Goal: Task Accomplishment & Management: Complete application form

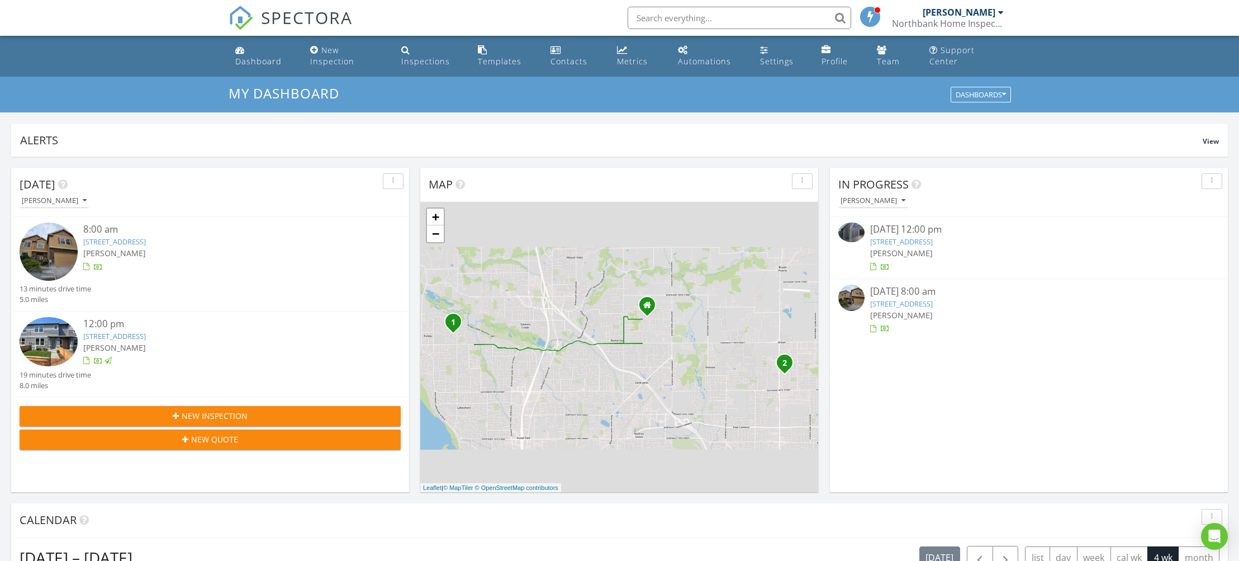
scroll to position [1018, 1240]
click at [286, 18] on span "SPECTORA" at bounding box center [307, 17] width 92 height 23
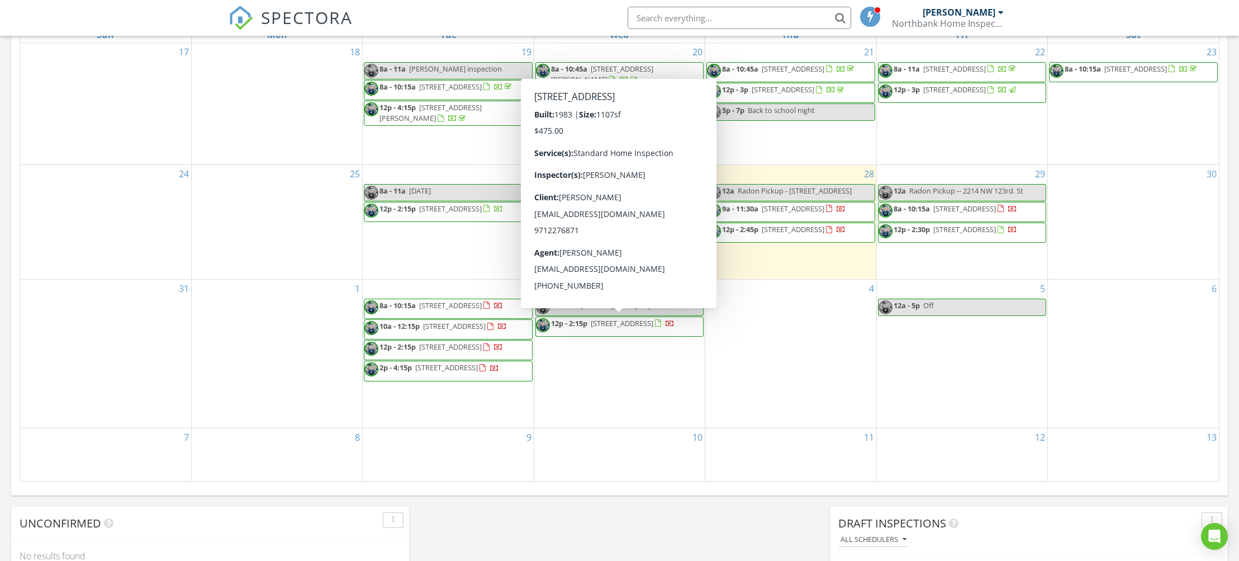
scroll to position [559, 0]
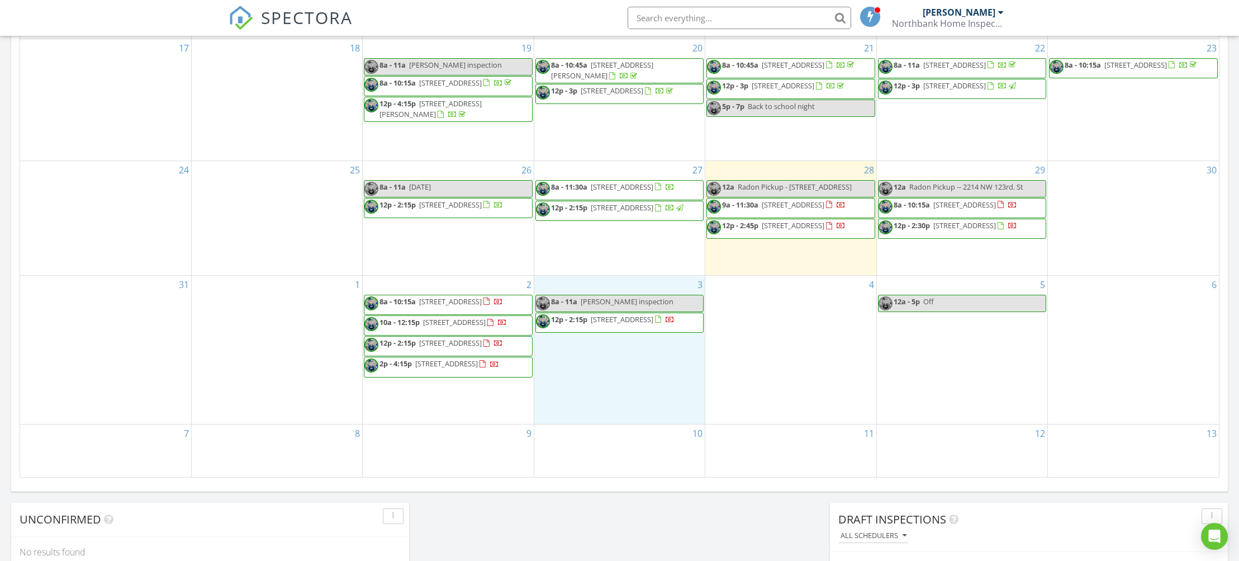
click at [643, 363] on div "3 8a - 11a Lauren Holloway inspection 12p - 2:15p 7801 NE Loowit Loop 114, Vanc…" at bounding box center [619, 350] width 170 height 148
click at [630, 335] on link "Event" at bounding box center [617, 334] width 58 height 18
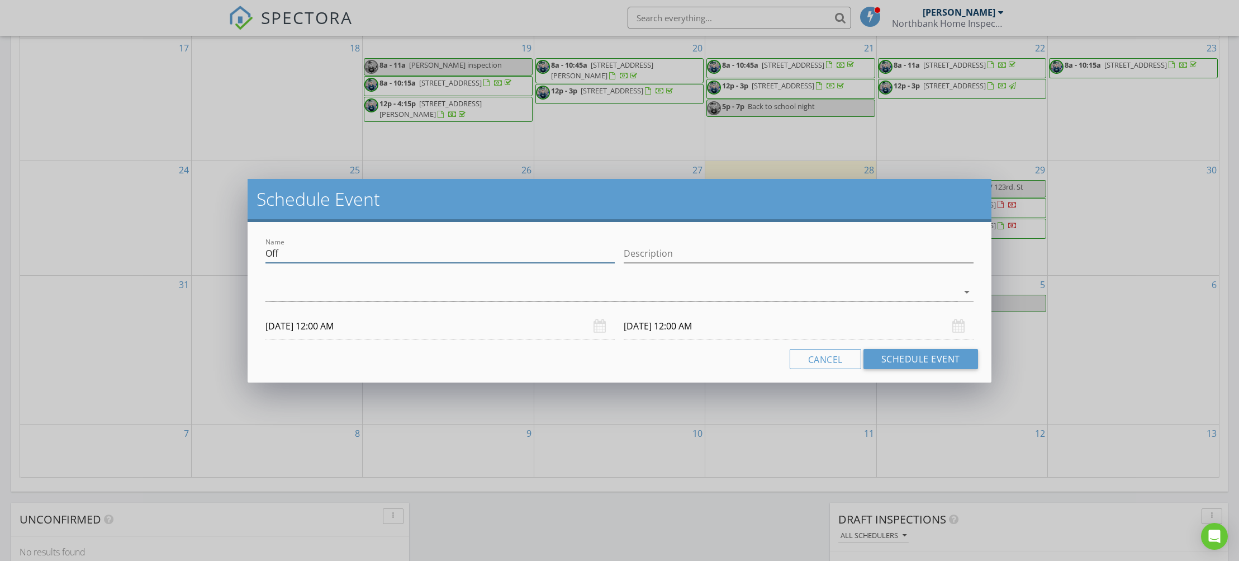
click at [536, 250] on input "Off" at bounding box center [439, 253] width 349 height 18
type input "Crawlspace inspection"
click at [338, 293] on div at bounding box center [611, 292] width 692 height 18
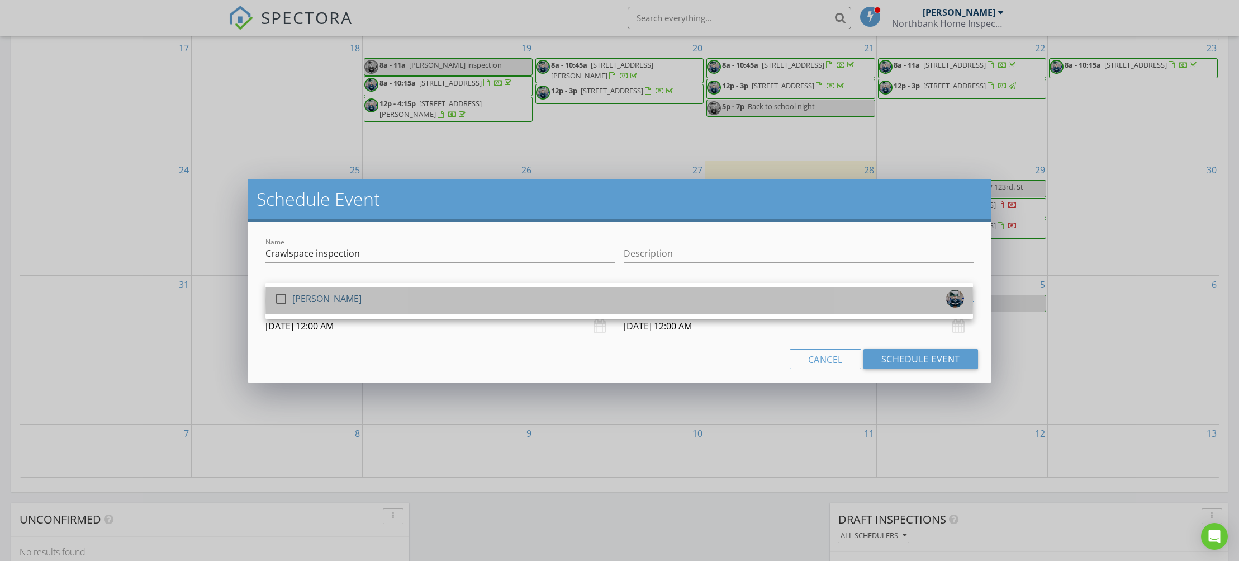
click at [305, 298] on div "[PERSON_NAME]" at bounding box center [326, 298] width 69 height 18
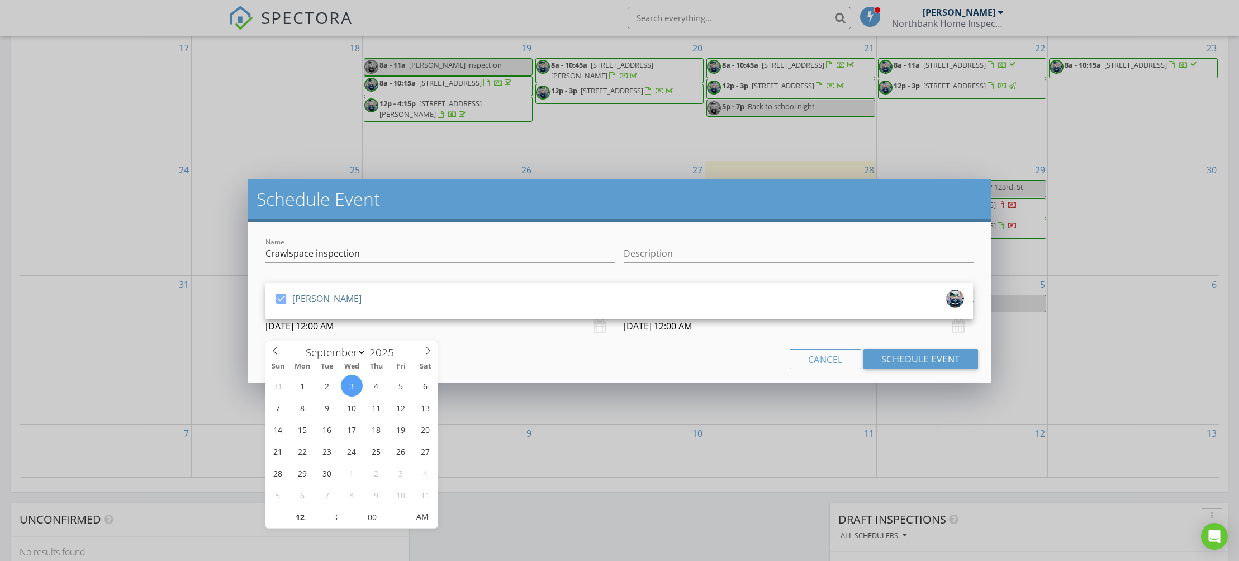
click at [315, 330] on input "09/03/2025 12:00 AM" at bounding box center [439, 325] width 349 height 27
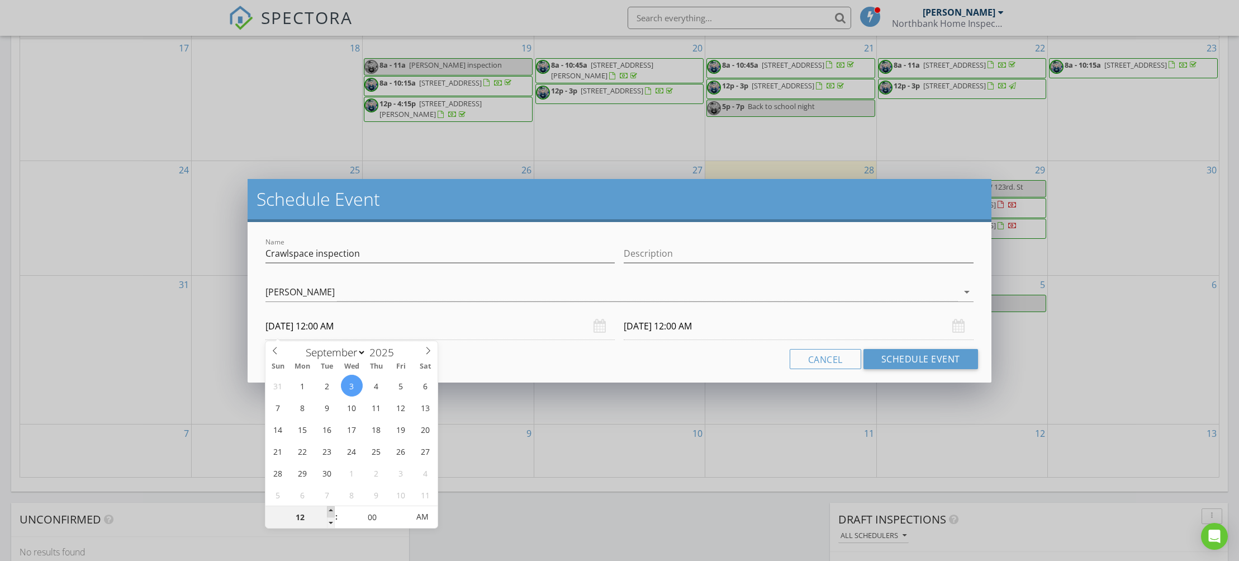
type input "01"
type input "09/03/2025 1:00 AM"
click at [330, 510] on span at bounding box center [331, 511] width 8 height 11
type input "02"
type input "09/03/2025 2:00 AM"
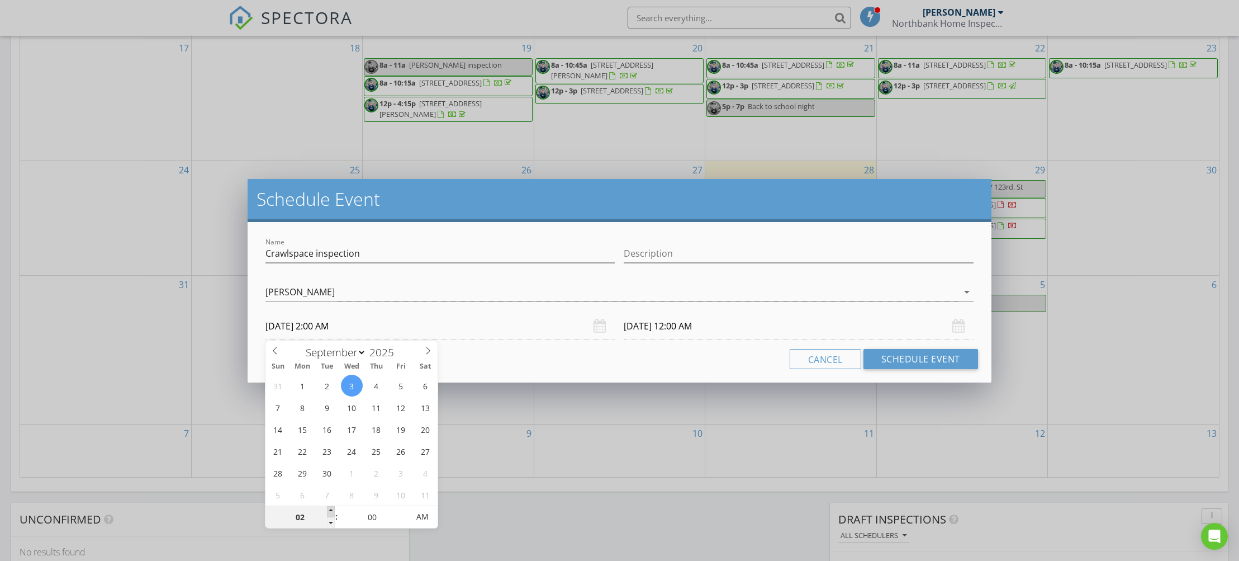
click at [330, 510] on span at bounding box center [331, 511] width 8 height 11
type input "09/04/2025 2:00 AM"
type input "03"
type input "09/03/2025 3:00 AM"
click at [330, 510] on span at bounding box center [331, 511] width 8 height 11
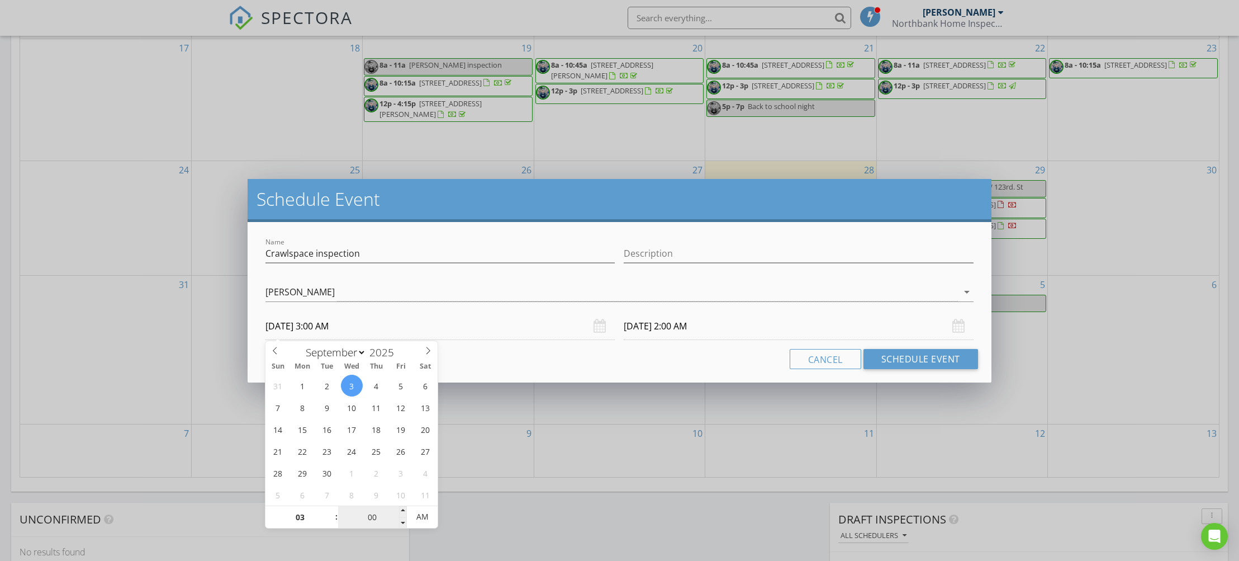
type input "09/04/2025 3:00 AM"
type input "09/03/2025 3:00 PM"
type input "09/04/2025 3:00 PM"
click at [430, 515] on span "PM" at bounding box center [422, 516] width 31 height 22
drag, startPoint x: 420, startPoint y: 244, endPoint x: 448, endPoint y: 240, distance: 27.7
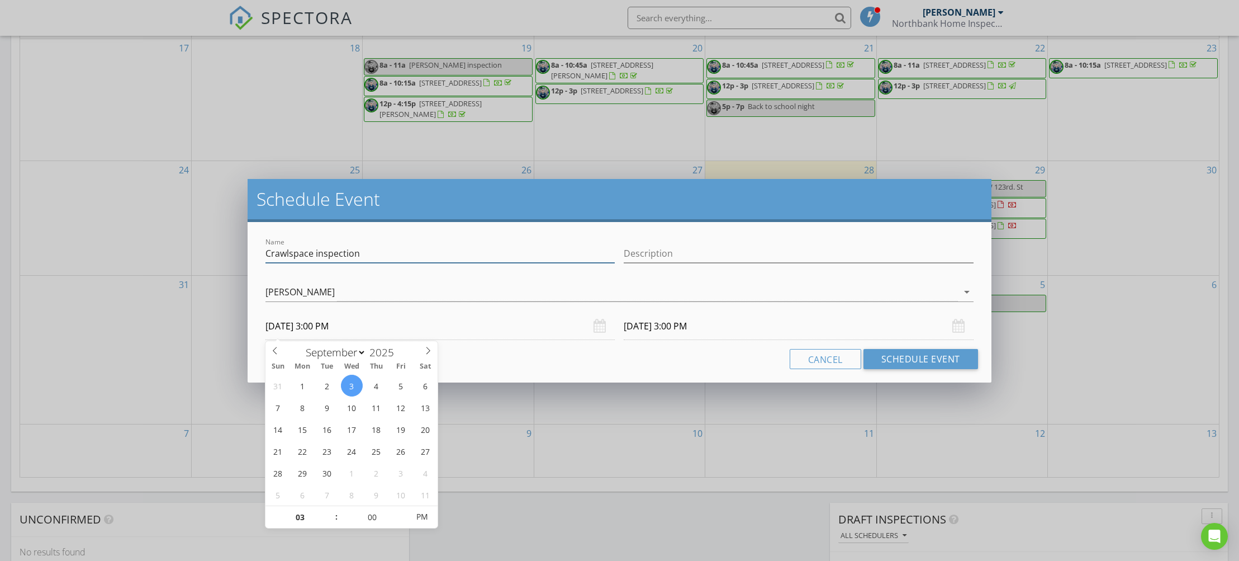
click at [420, 244] on input "Crawlspace inspection" at bounding box center [439, 253] width 349 height 18
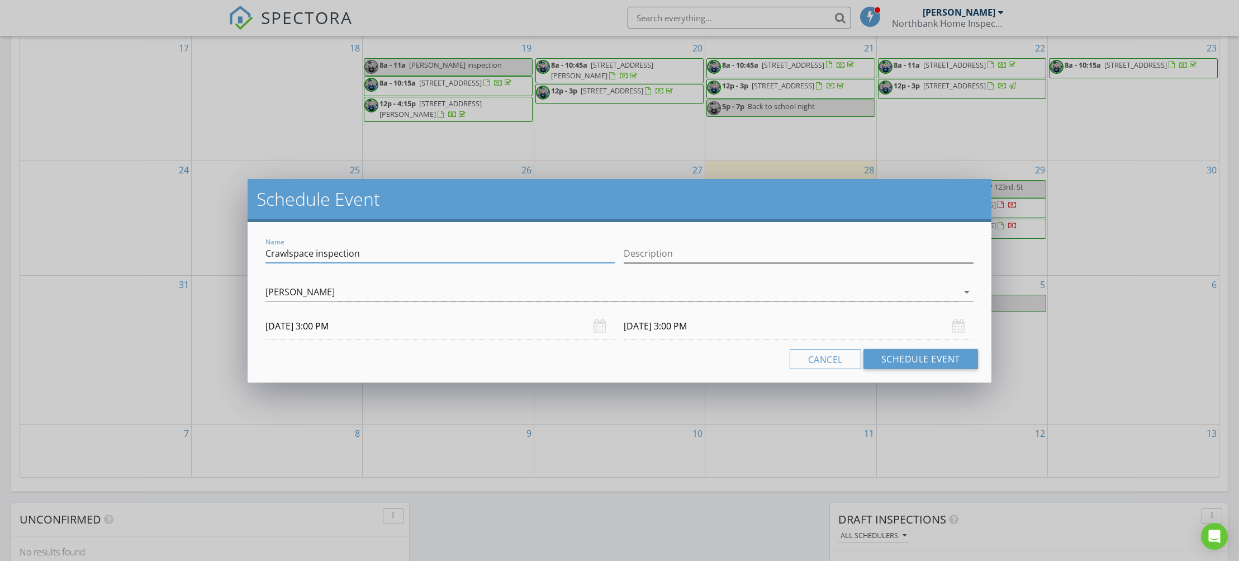
drag, startPoint x: 582, startPoint y: 254, endPoint x: 664, endPoint y: 254, distance: 82.2
click at [584, 254] on input "Crawlspace inspection" at bounding box center [439, 253] width 349 height 18
type input "Crawlspace inspection - Adam Hoover, hooverat@gmail.com, 19316 SE 9th Cir Camas"
click at [689, 249] on input "Description" at bounding box center [798, 253] width 349 height 18
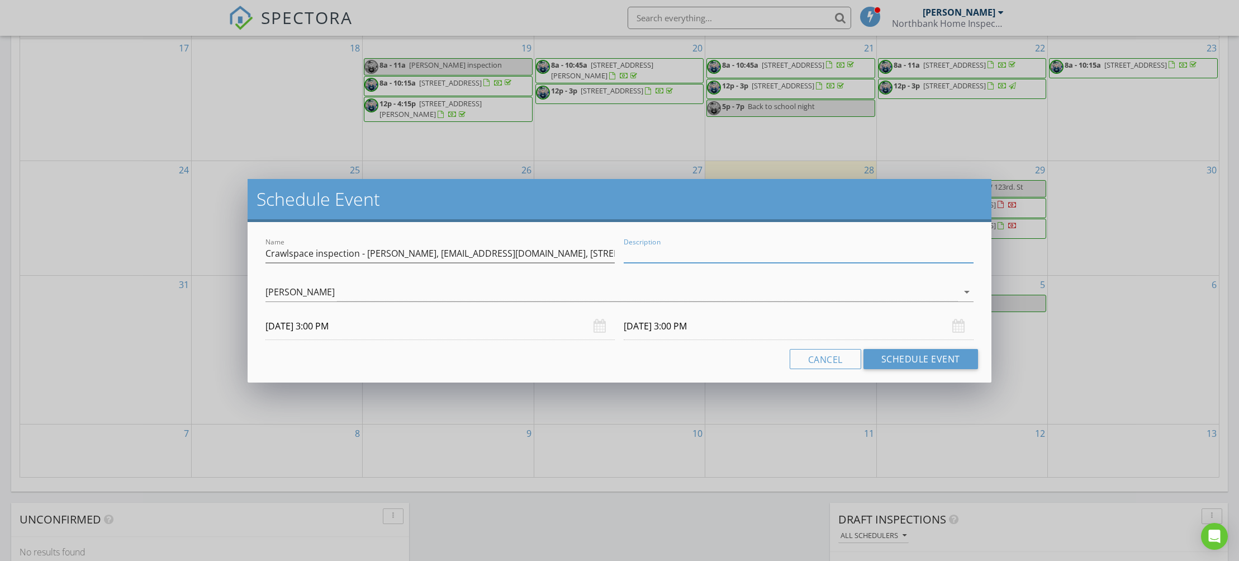
scroll to position [548, 0]
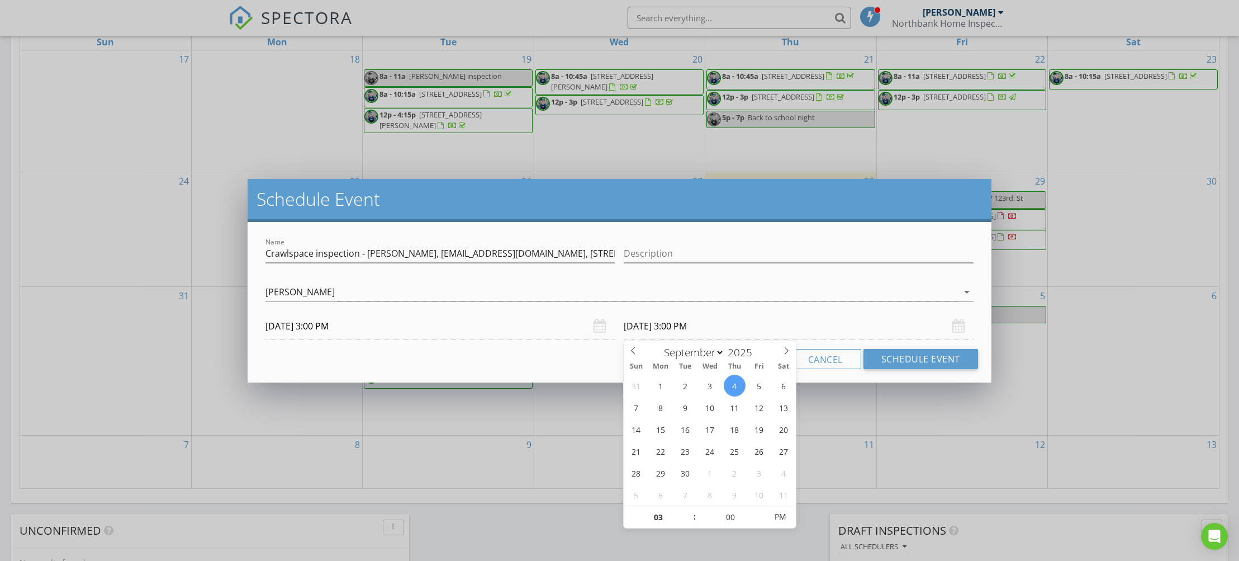
click at [643, 329] on input "09/04/2025 3:00 PM" at bounding box center [798, 325] width 349 height 27
type input "09/03/2025 3:00 PM"
type input "05"
type input "09/03/2025 3:05 PM"
click at [762, 509] on span at bounding box center [761, 511] width 8 height 11
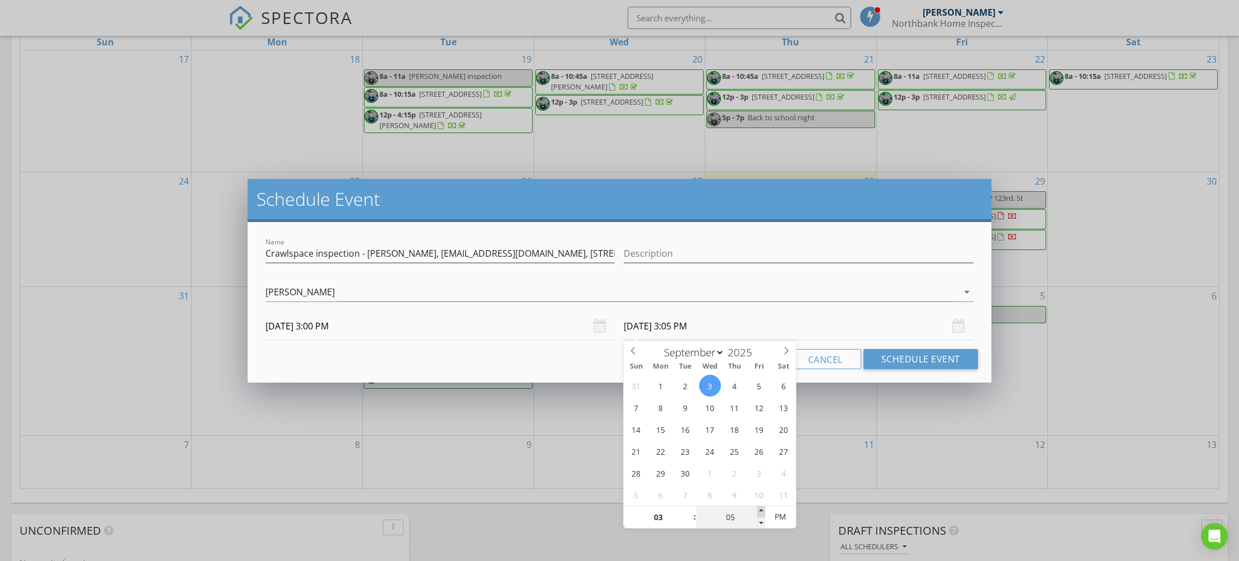
type input "10"
type input "09/03/2025 3:10 PM"
click at [762, 509] on span at bounding box center [761, 511] width 8 height 11
type input "04"
type input "09/03/2025 4:10 PM"
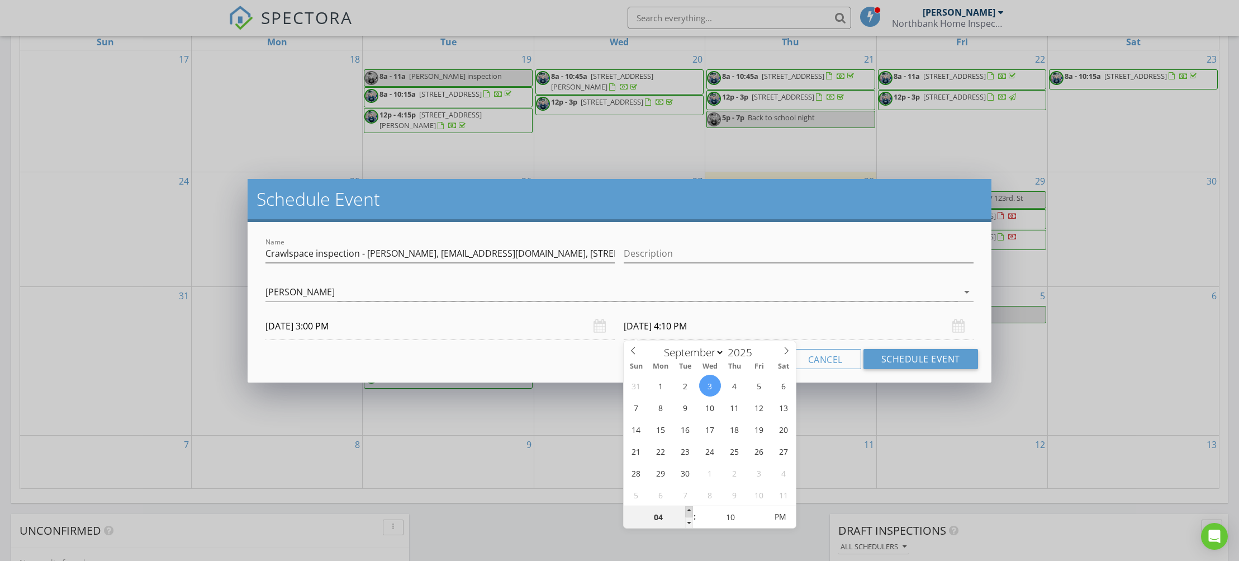
click at [689, 510] on span at bounding box center [689, 511] width 8 height 11
type input "05"
type input "09/03/2025 4:05 PM"
click at [759, 520] on span at bounding box center [761, 522] width 8 height 11
type input "00"
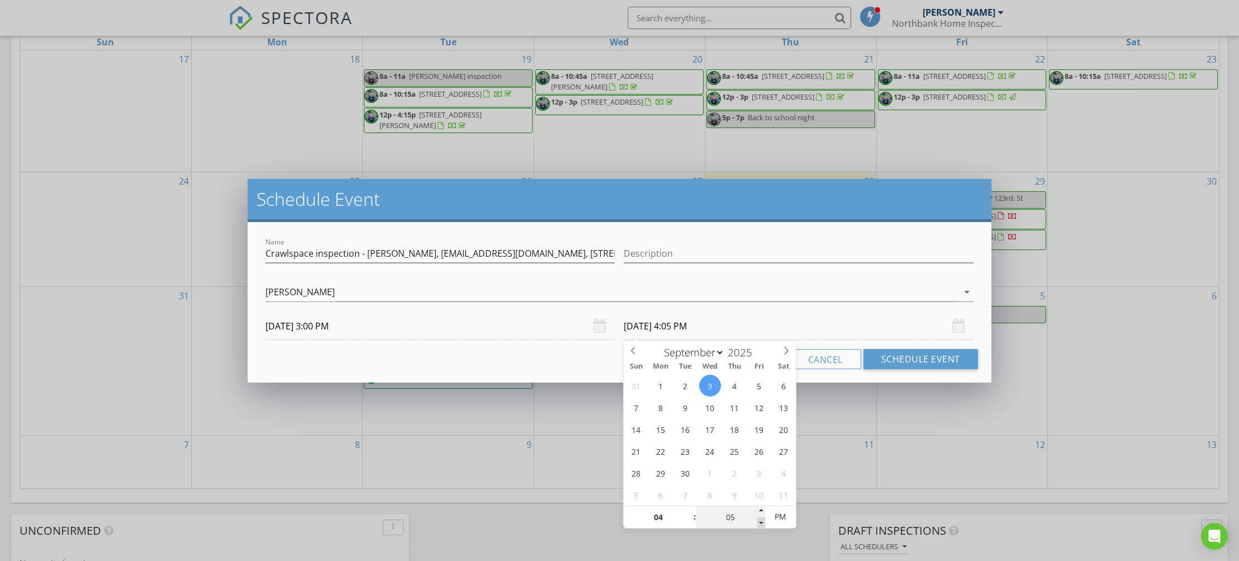
type input "09/03/2025 4:00 PM"
click at [759, 521] on span at bounding box center [761, 522] width 8 height 11
click at [862, 326] on input "09/03/2025 4:00 PM" at bounding box center [798, 325] width 349 height 27
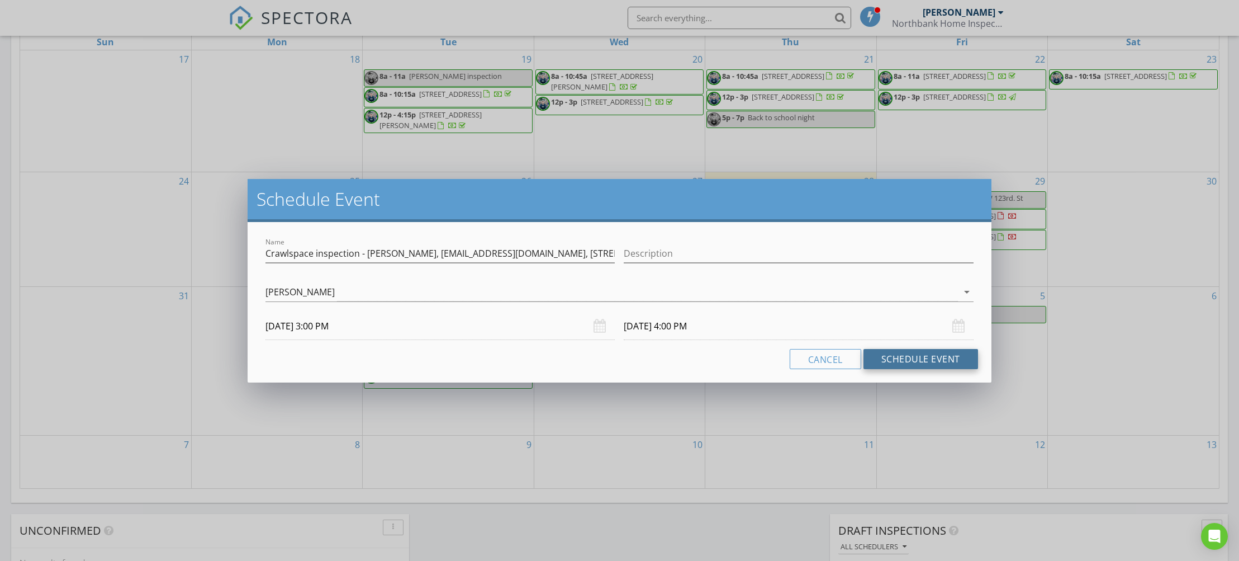
click at [921, 360] on button "Schedule Event" at bounding box center [920, 359] width 115 height 20
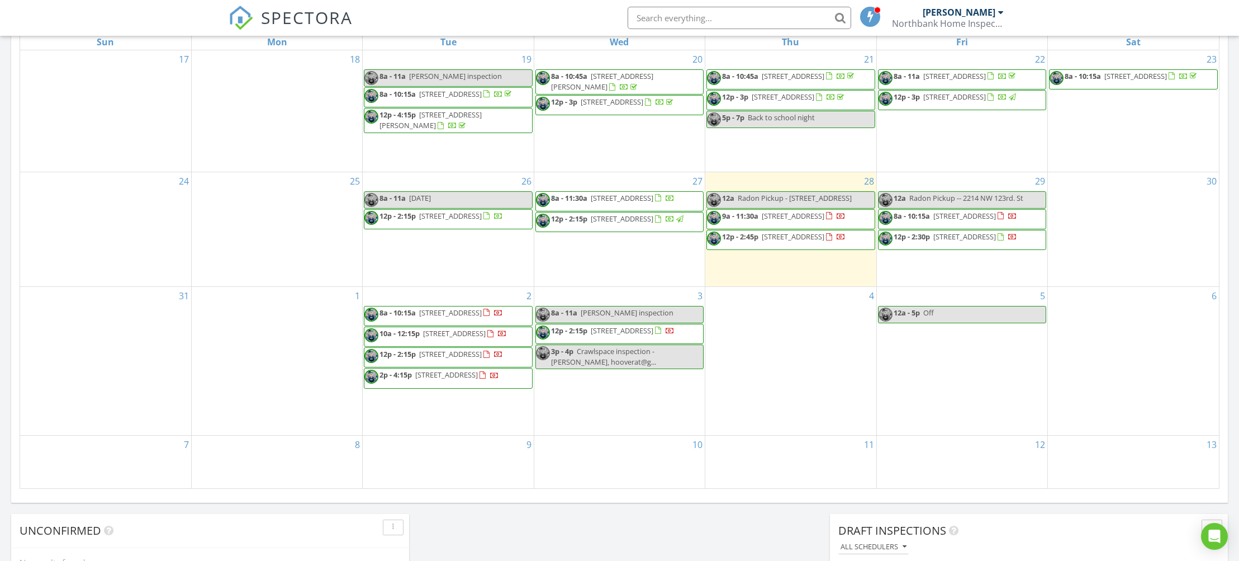
click at [621, 396] on div "3 8a - 11a Lauren Holloway inspection 12p - 2:15p 7801 NE Loowit Loop 114, Vanc…" at bounding box center [619, 361] width 170 height 148
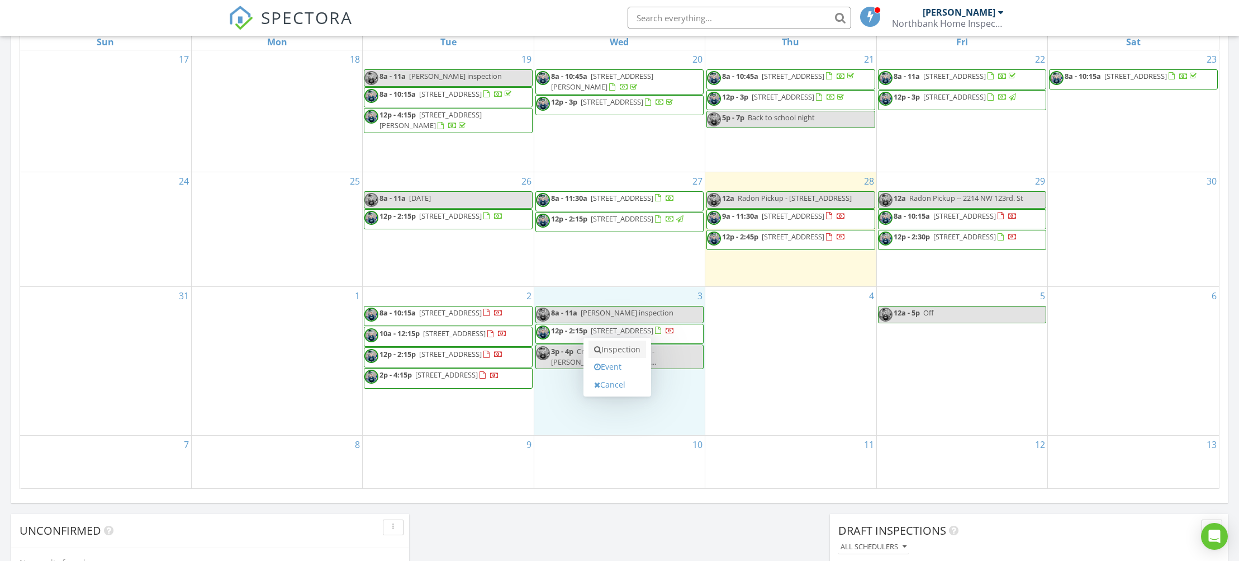
click at [624, 349] on link "Inspection" at bounding box center [617, 349] width 58 height 18
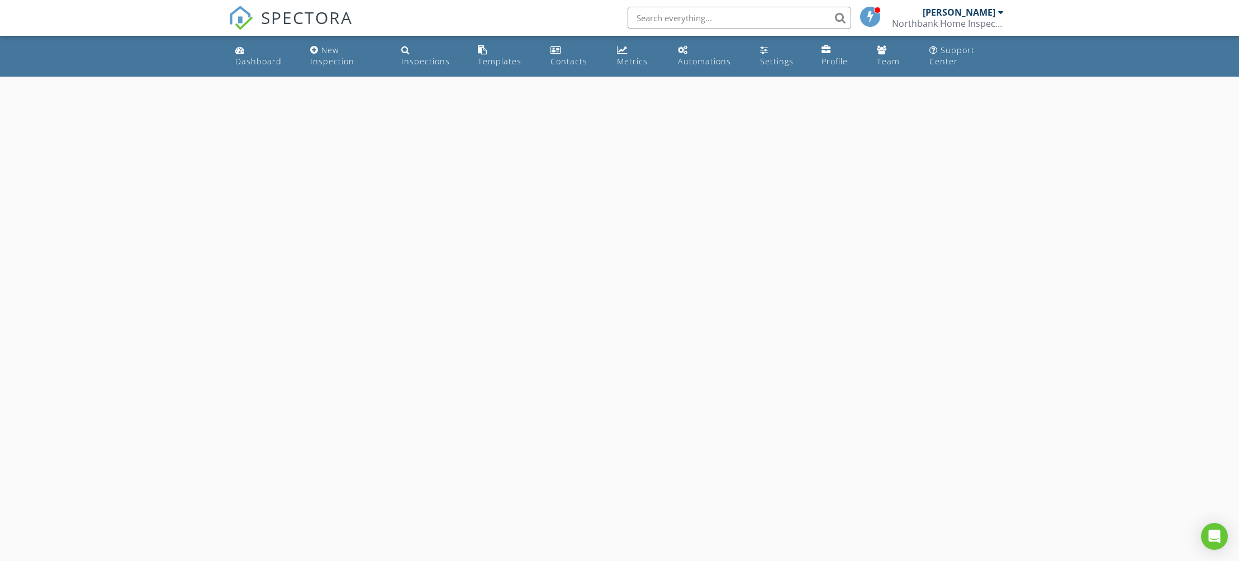
select select "8"
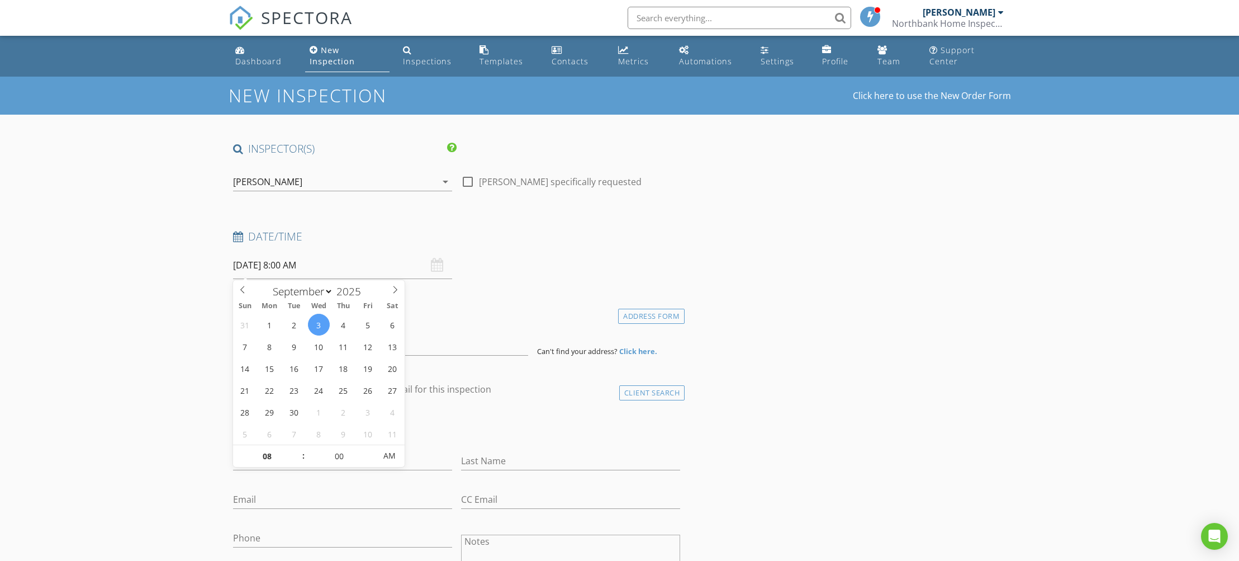
click at [290, 269] on input "09/03/2025 8:00 AM" at bounding box center [342, 264] width 219 height 27
type input "09"
type input "09/03/2025 9:00 AM"
click at [297, 448] on span at bounding box center [298, 450] width 8 height 11
type input "10"
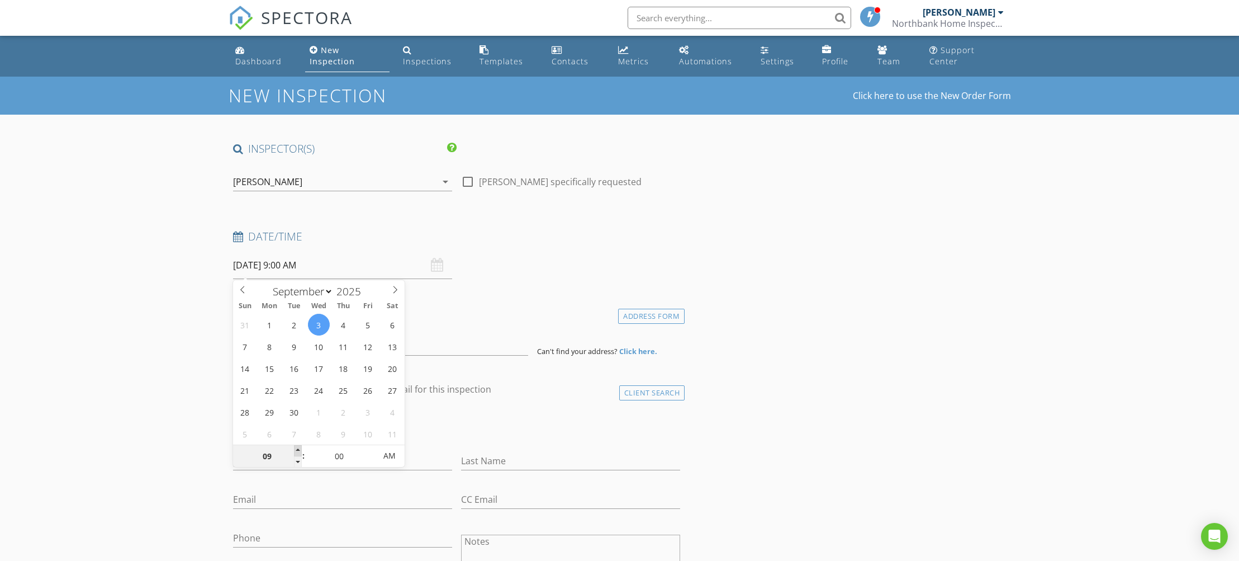
type input "09/03/2025 10:00 AM"
click at [297, 448] on span at bounding box center [298, 450] width 8 height 11
type input "11"
type input "09/03/2025 11:00 AM"
click at [297, 448] on span at bounding box center [298, 450] width 8 height 11
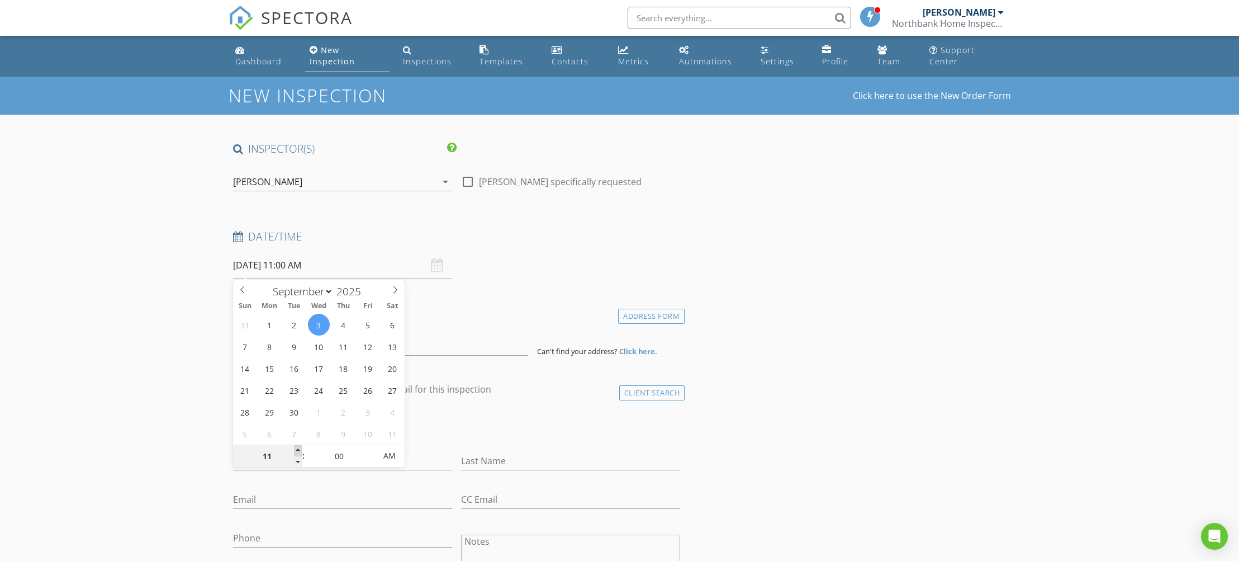
type input "12"
type input "09/03/2025 12:00 PM"
click at [297, 448] on span at bounding box center [298, 450] width 8 height 11
type input "01"
type input "09/03/2025 1:00 PM"
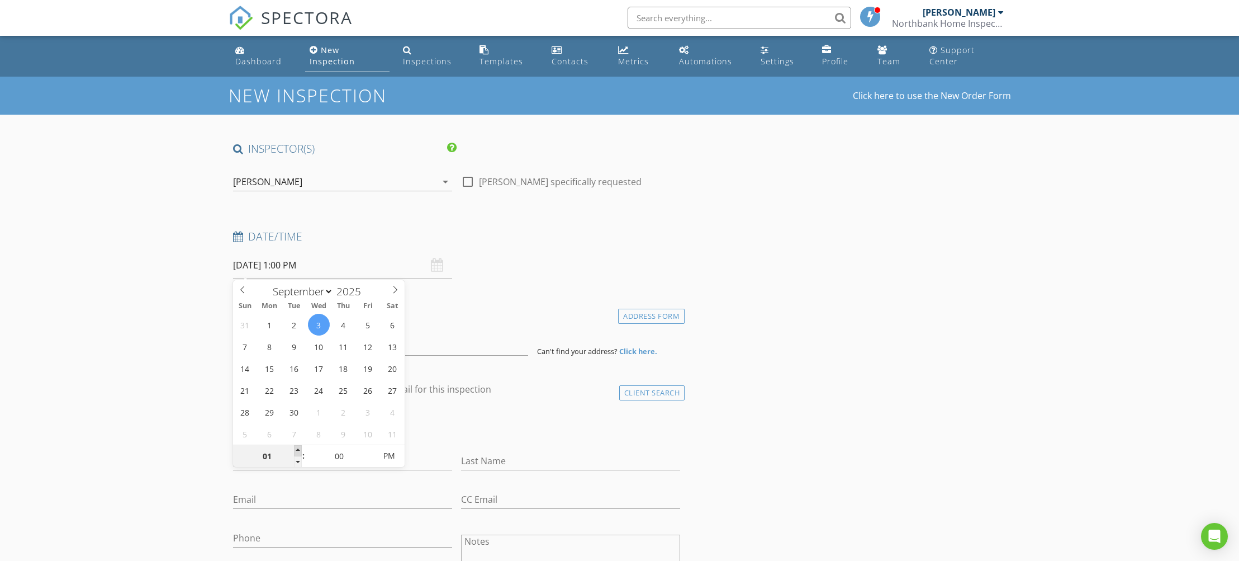
click at [297, 448] on span at bounding box center [298, 450] width 8 height 11
type input "02"
type input "09/03/2025 2:00 PM"
click at [297, 448] on span at bounding box center [298, 450] width 8 height 11
type input "03"
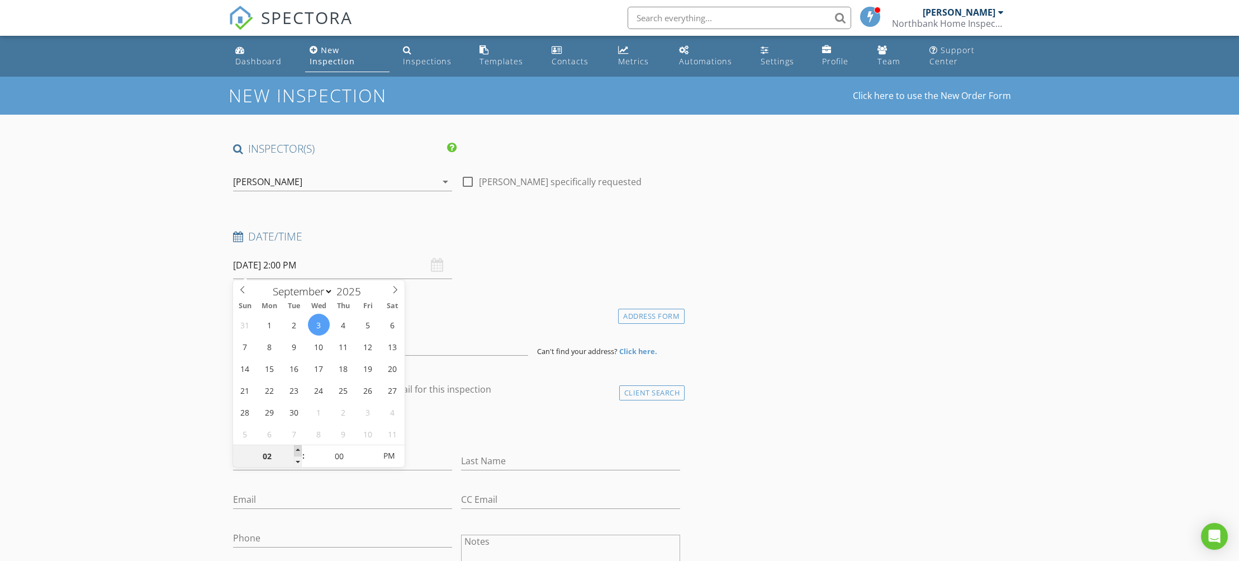
type input "[DATE] 3:00 PM"
click at [297, 448] on span at bounding box center [298, 450] width 8 height 11
type input "04"
type input "[DATE] 4:00 PM"
click at [297, 448] on span at bounding box center [298, 450] width 8 height 11
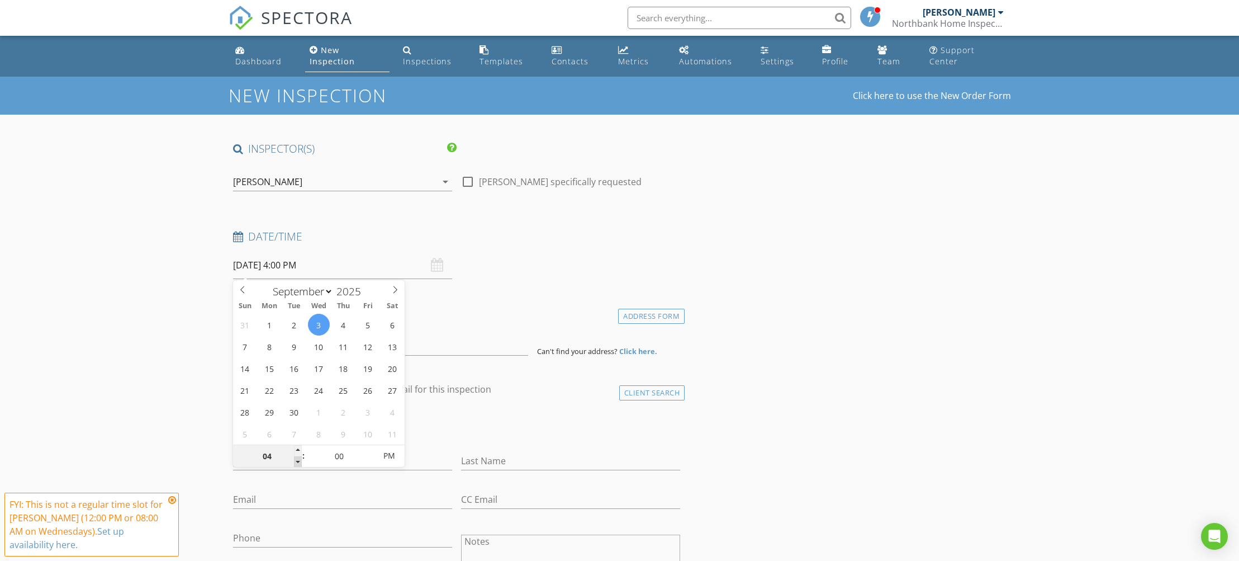
type input "03"
type input "[DATE] 3:00 PM"
drag, startPoint x: 298, startPoint y: 460, endPoint x: 274, endPoint y: 460, distance: 24.0
click at [295, 460] on span at bounding box center [298, 461] width 8 height 11
drag, startPoint x: 89, startPoint y: 423, endPoint x: 254, endPoint y: 443, distance: 166.0
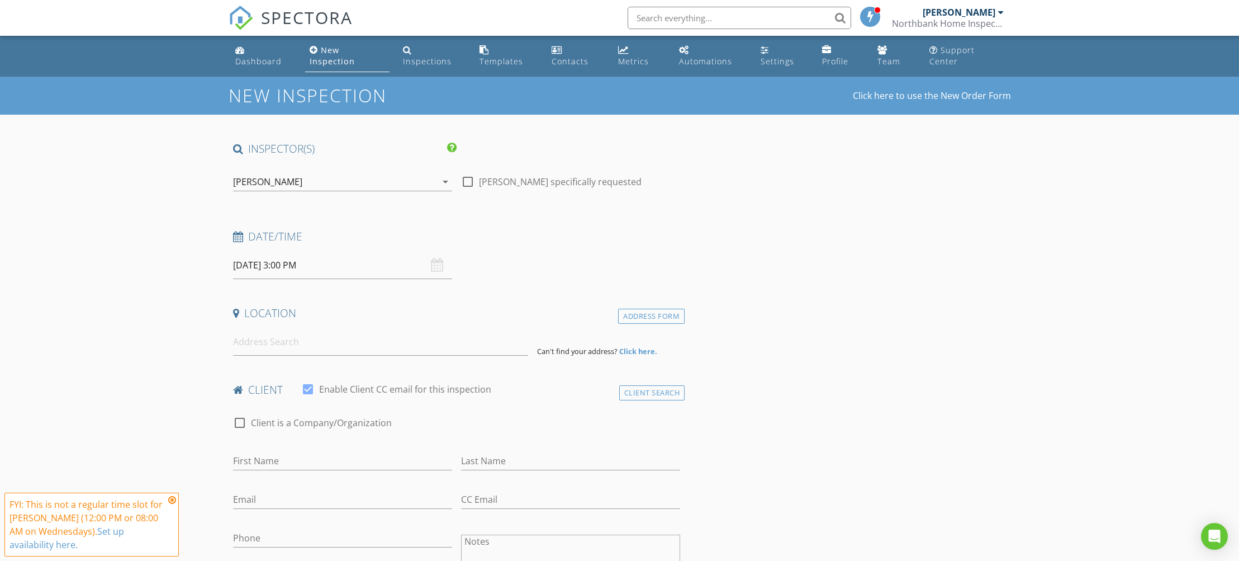
click at [273, 339] on input at bounding box center [380, 341] width 295 height 27
click at [302, 346] on input at bounding box center [380, 341] width 295 height 27
paste input "[EMAIL_ADDRESS][DOMAIN_NAME]"
type input "[EMAIL_ADDRESS][DOMAIN_NAME]"
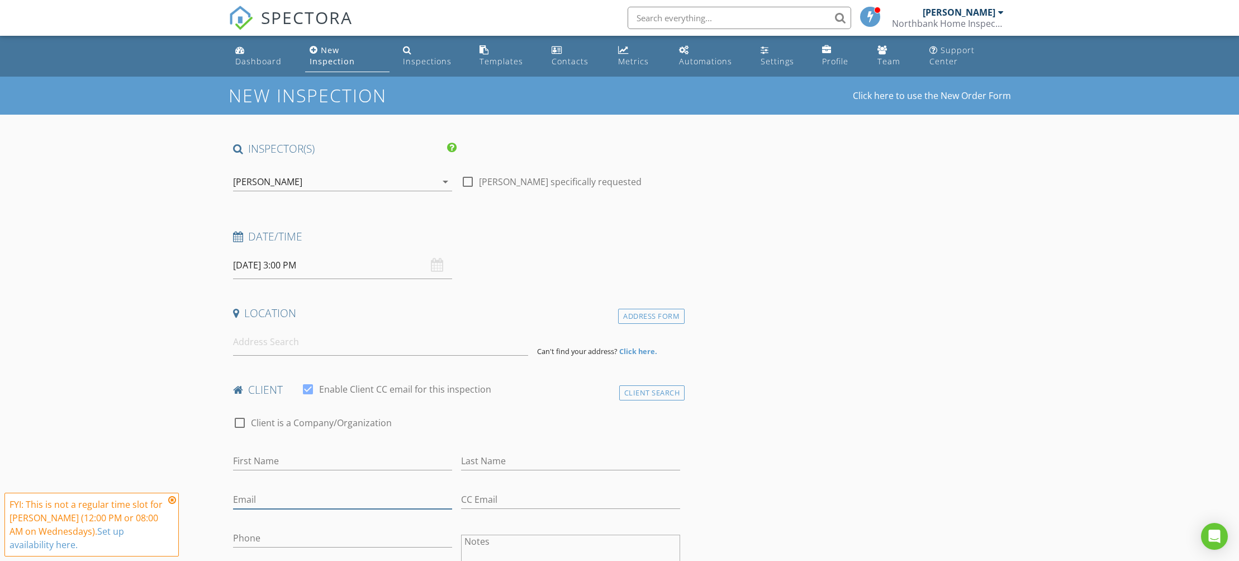
click at [301, 506] on input "Email" at bounding box center [342, 499] width 219 height 18
paste input "hooverat@gmail.com"
type input "hooverat@gmail.com"
click at [323, 339] on input at bounding box center [380, 341] width 295 height 27
paste input "19316 SE 9th Cir"
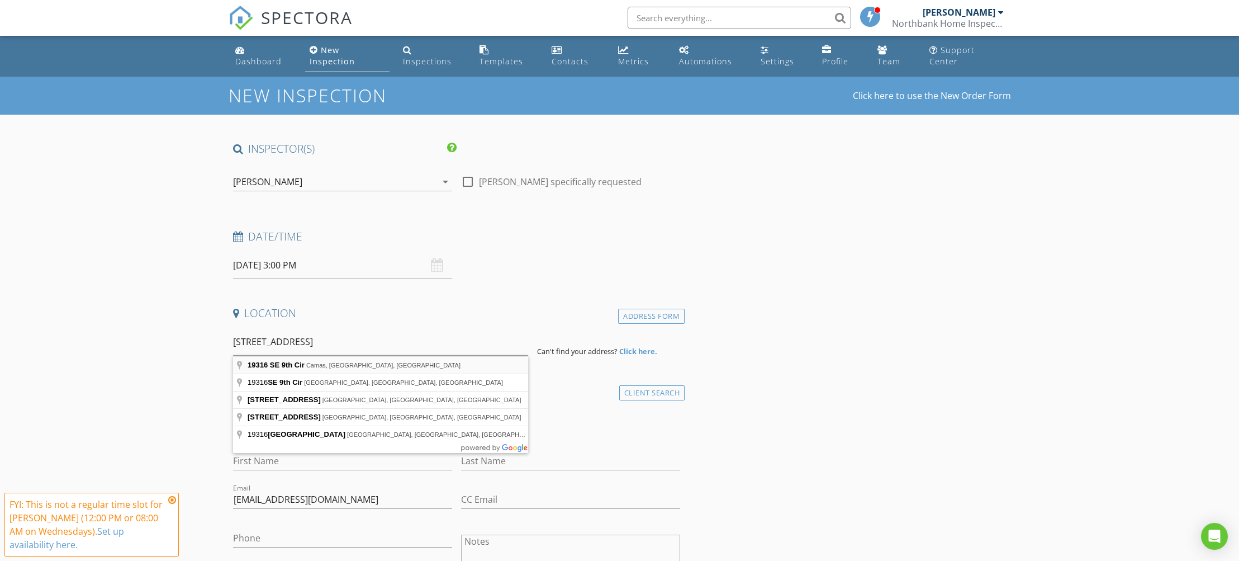
type input "19316 SE 9th Cir, Camas, WA, USA"
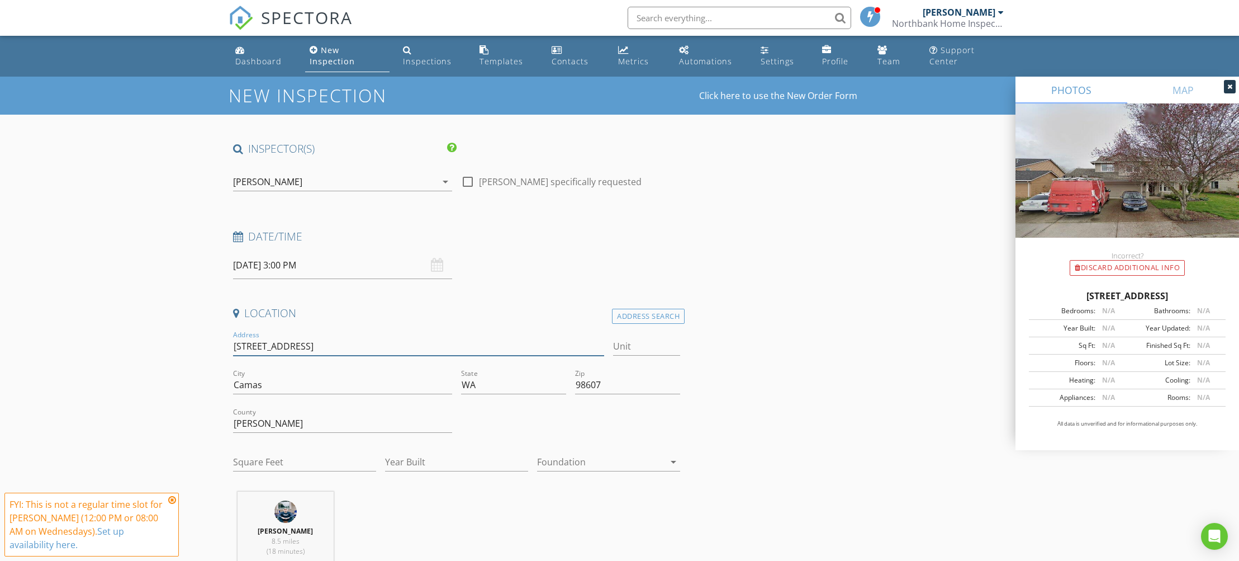
click at [343, 352] on input "19316 SE 9th Cir" at bounding box center [419, 346] width 372 height 18
click at [285, 458] on input "Square Feet" at bounding box center [304, 462] width 143 height 18
type input "1735"
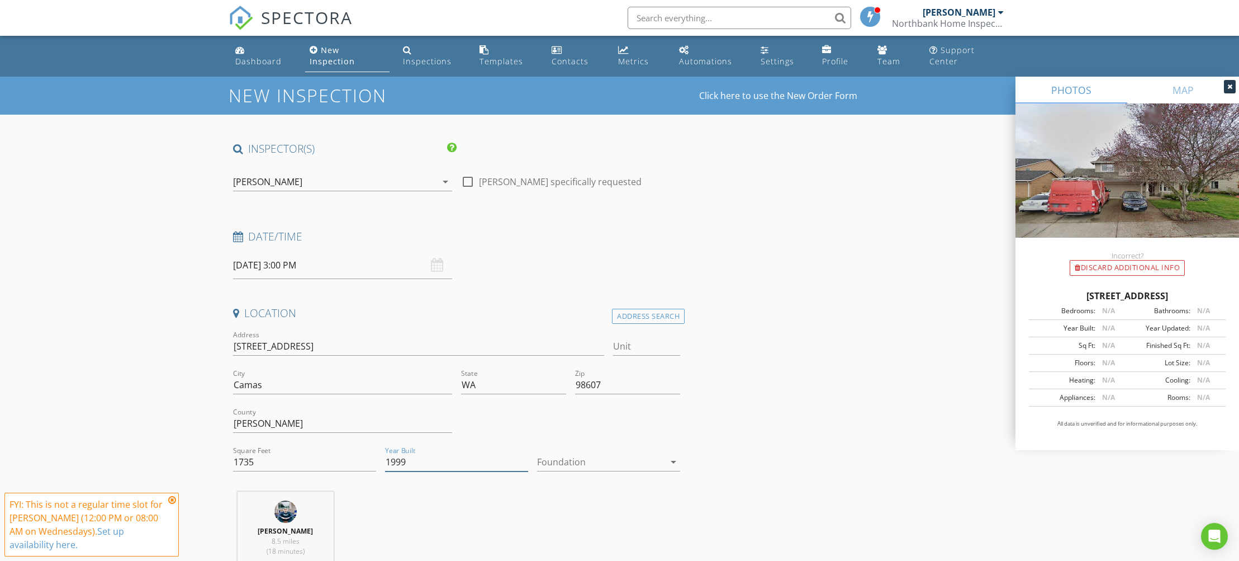
type input "1999"
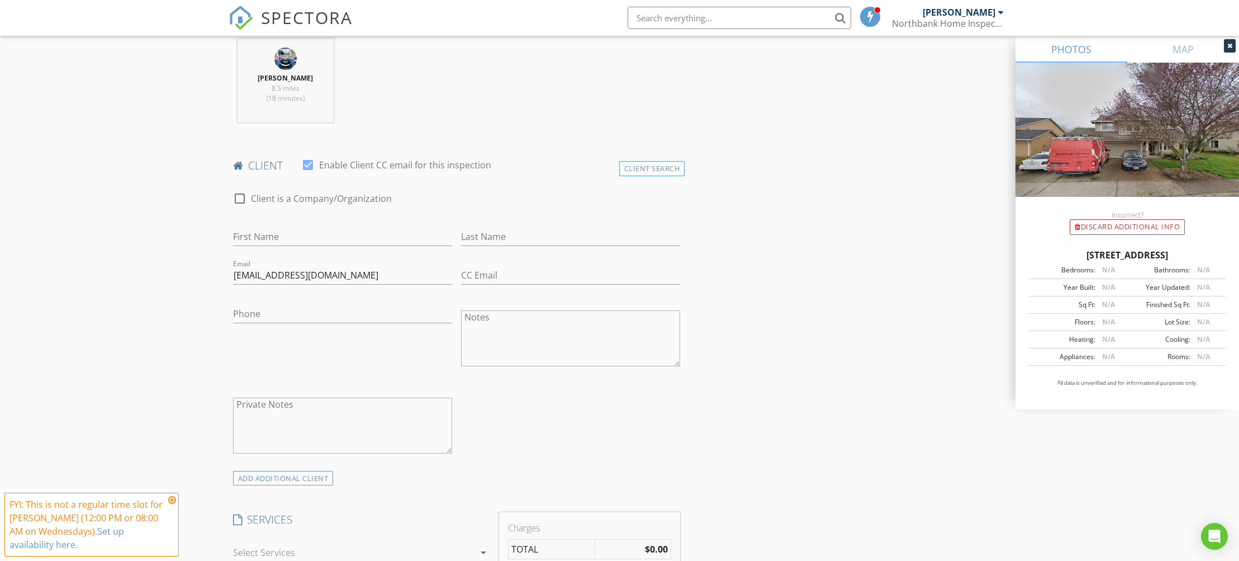
scroll to position [494, 0]
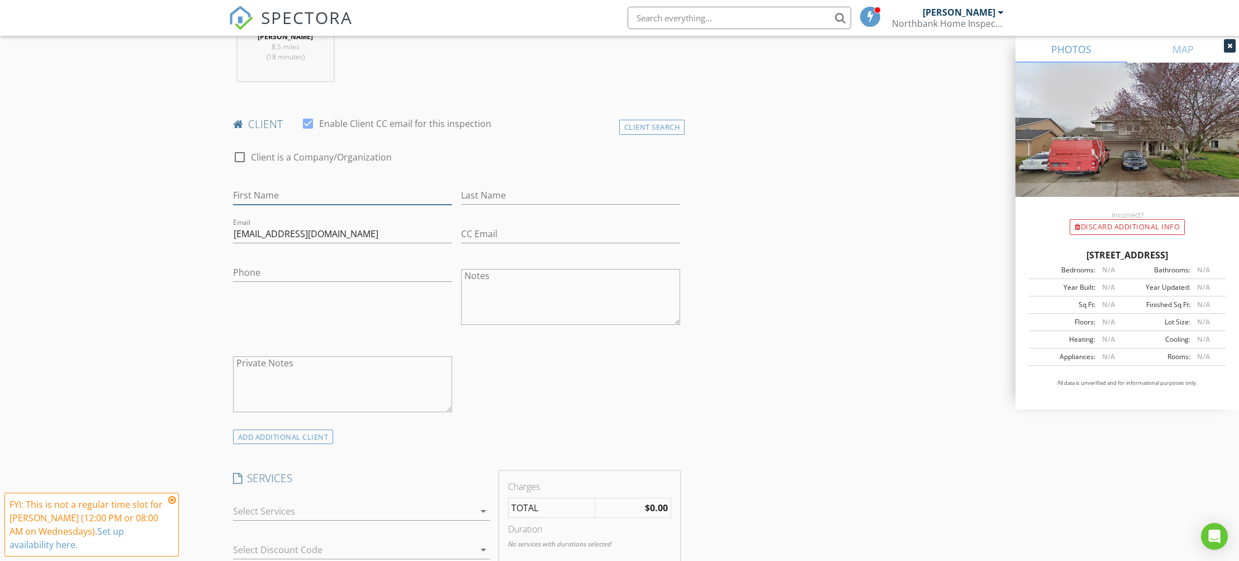
click at [274, 202] on input "First Name" at bounding box center [342, 195] width 219 height 18
type input "Adam"
type input "Hoover"
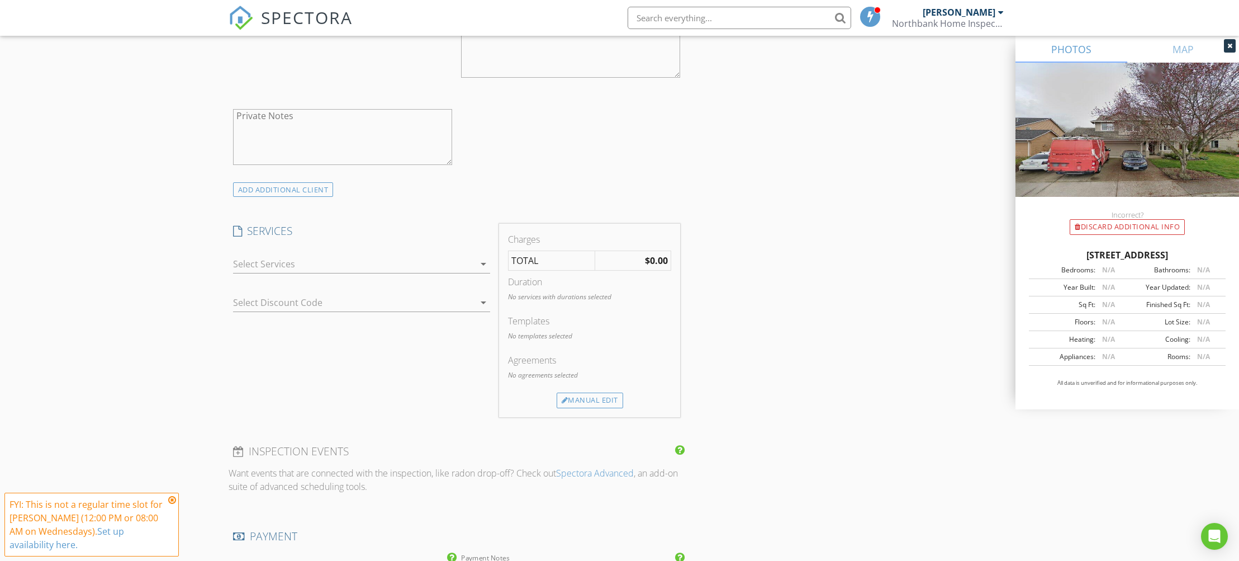
scroll to position [767, 0]
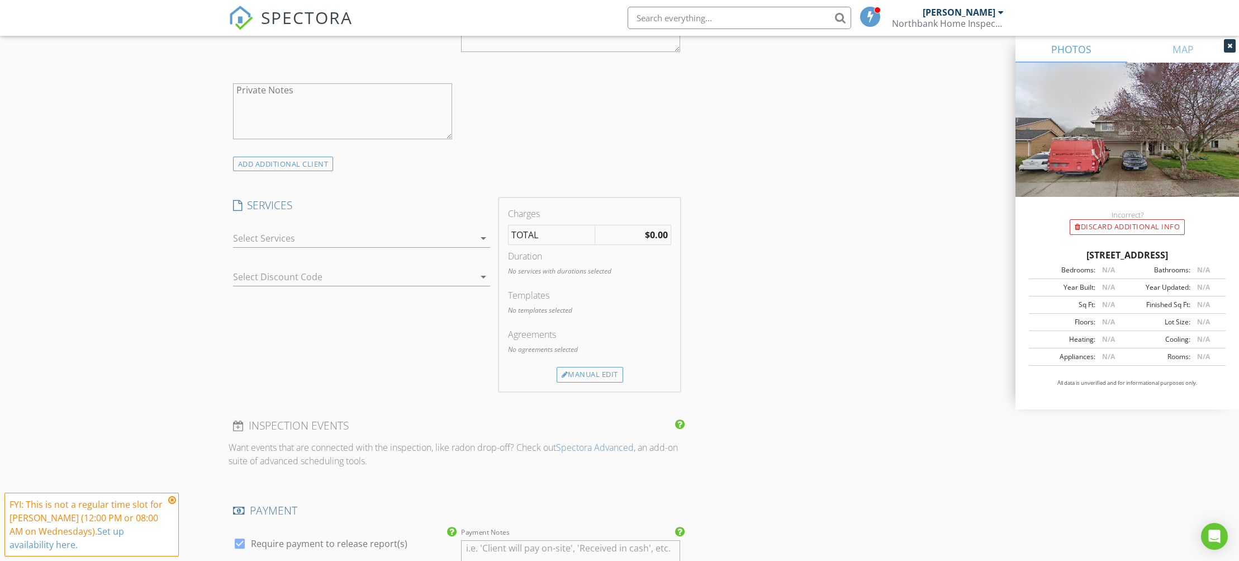
type input "859-583-1415"
click at [337, 241] on div at bounding box center [353, 238] width 241 height 18
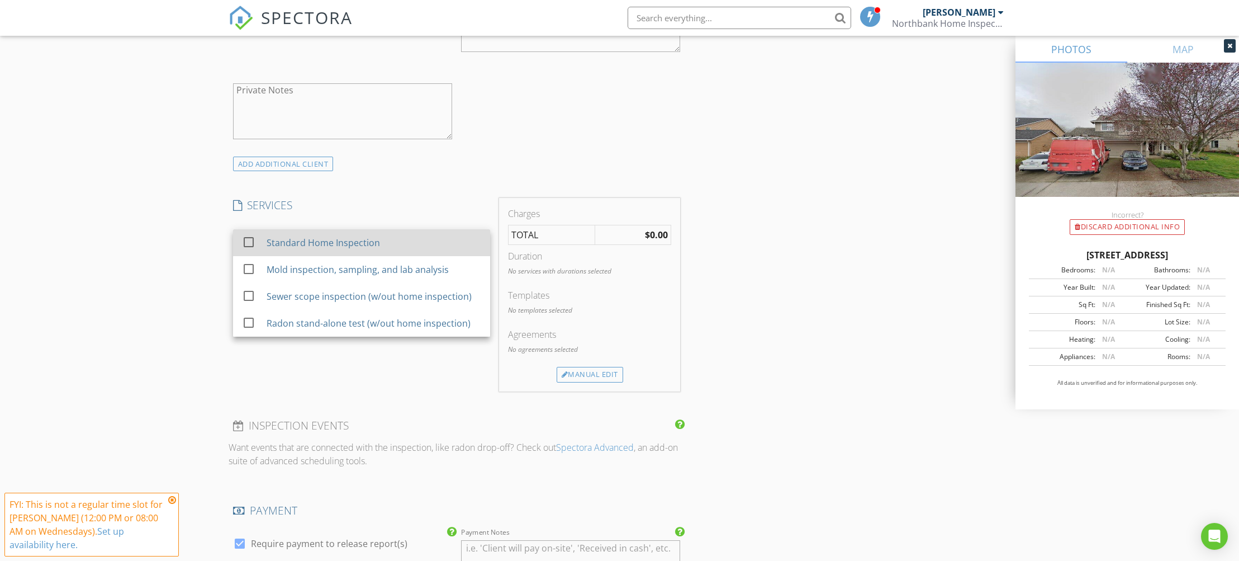
click at [344, 244] on div "Standard Home Inspection" at bounding box center [322, 242] width 113 height 13
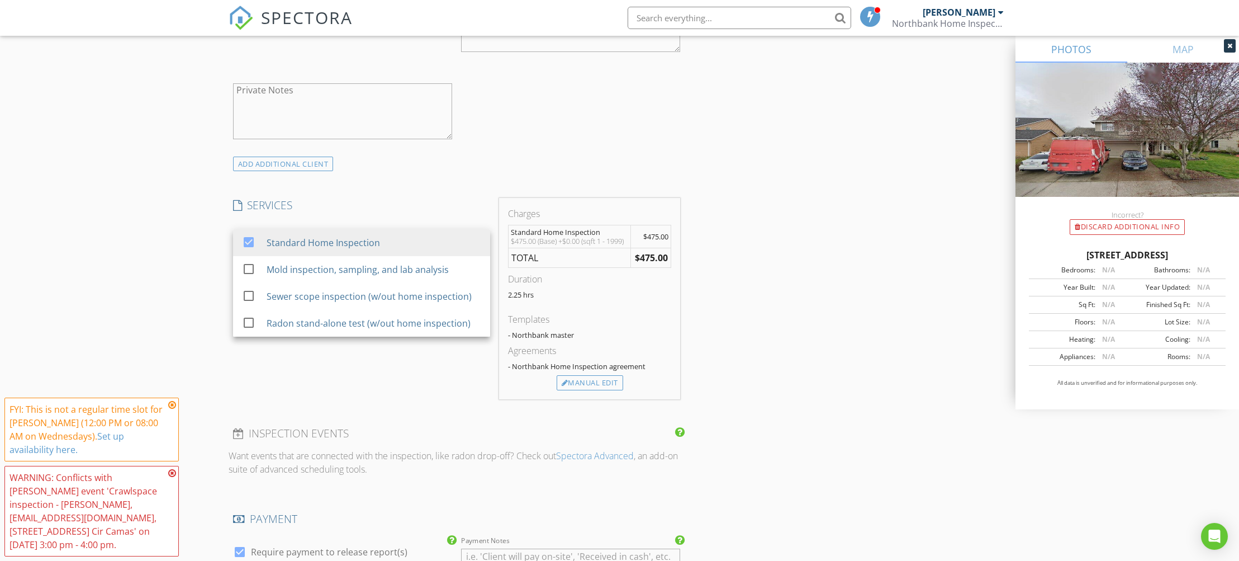
click at [767, 354] on div "INSPECTOR(S) check_box Will Graff PRIMARY Will Graff arrow_drop_down check_box_…" at bounding box center [620, 333] width 782 height 1917
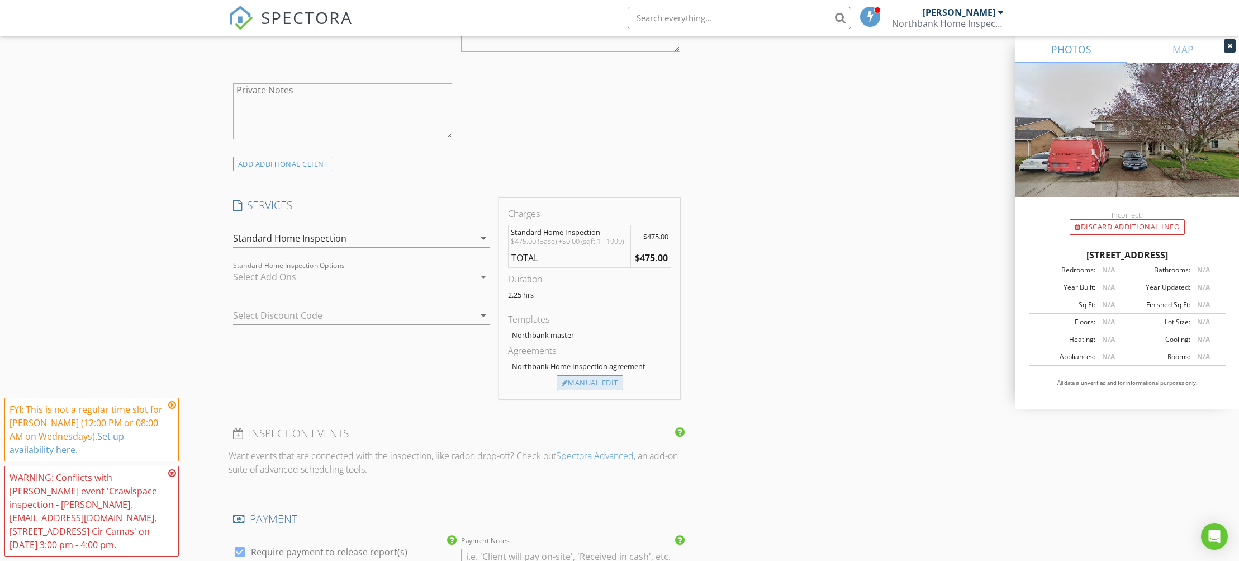
click at [563, 381] on div at bounding box center [565, 382] width 7 height 7
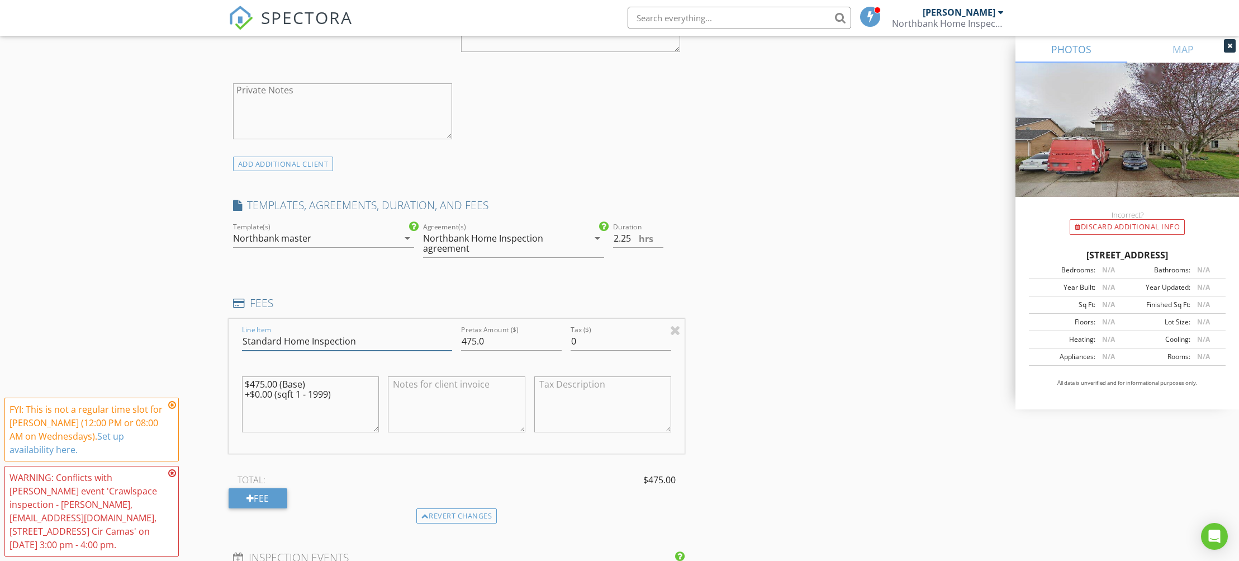
drag, startPoint x: 306, startPoint y: 340, endPoint x: 232, endPoint y: 343, distance: 73.2
click at [232, 343] on div "Line Item Standard Home Inspection Pretax Amount ($) 475.0 Tax ($) 0 $475.00 (B…" at bounding box center [457, 386] width 457 height 135
type input "Crawlspace Inspection"
type input "225"
click at [845, 391] on div "INSPECTOR(S) check_box Will Graff PRIMARY Will Graff arrow_drop_down check_box_…" at bounding box center [620, 395] width 782 height 2041
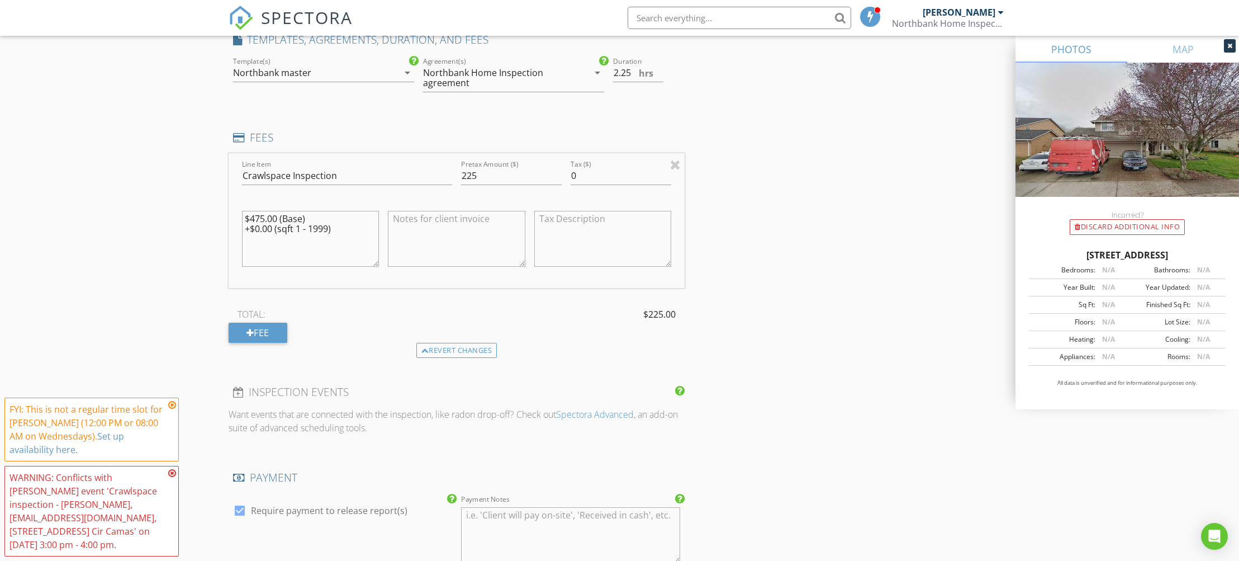
scroll to position [848, 0]
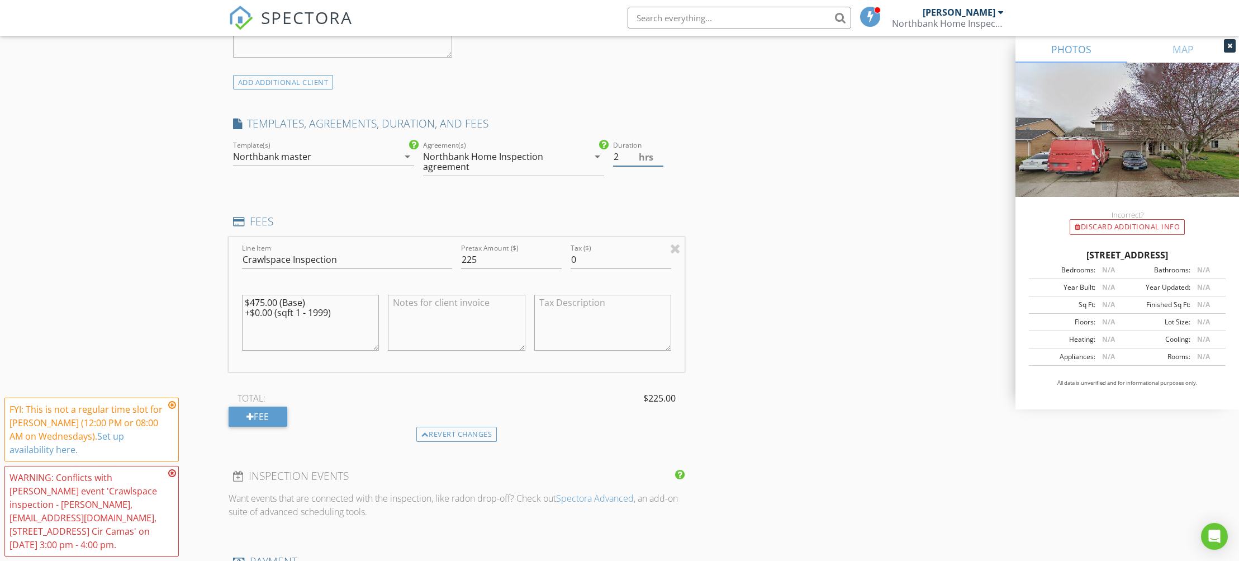
click at [659, 158] on input "2" at bounding box center [638, 157] width 50 height 18
click at [659, 158] on input "1.5" at bounding box center [638, 157] width 50 height 18
type input "1"
click at [659, 158] on input "1" at bounding box center [638, 157] width 50 height 18
click at [747, 210] on div "INSPECTOR(S) check_box Will Graff PRIMARY Will Graff arrow_drop_down check_box_…" at bounding box center [620, 313] width 782 height 2041
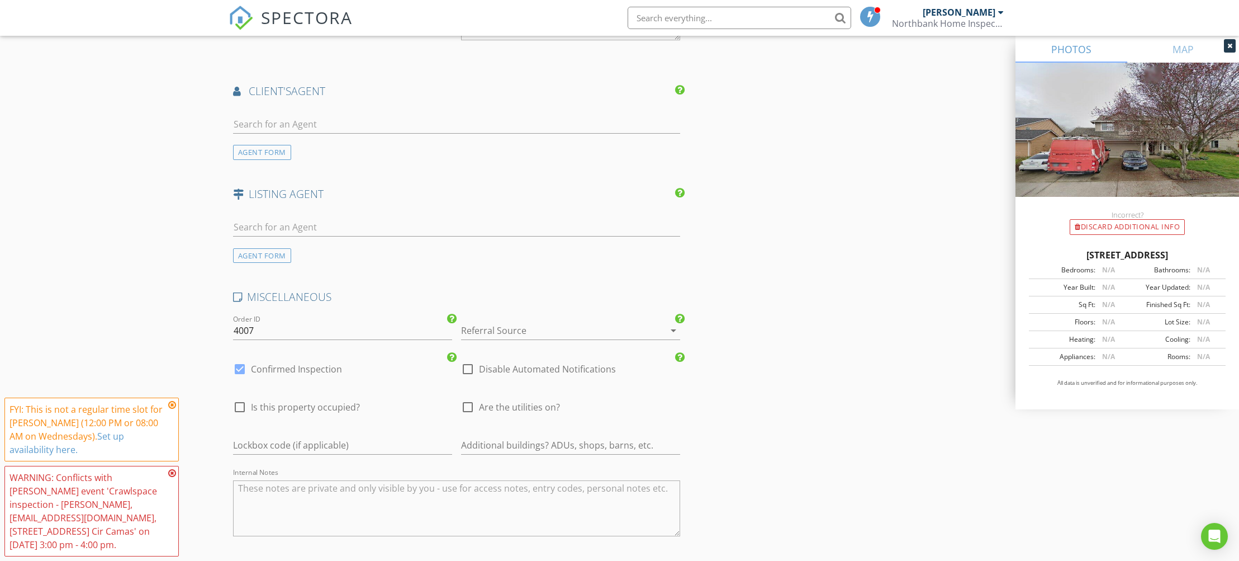
scroll to position [1472, 0]
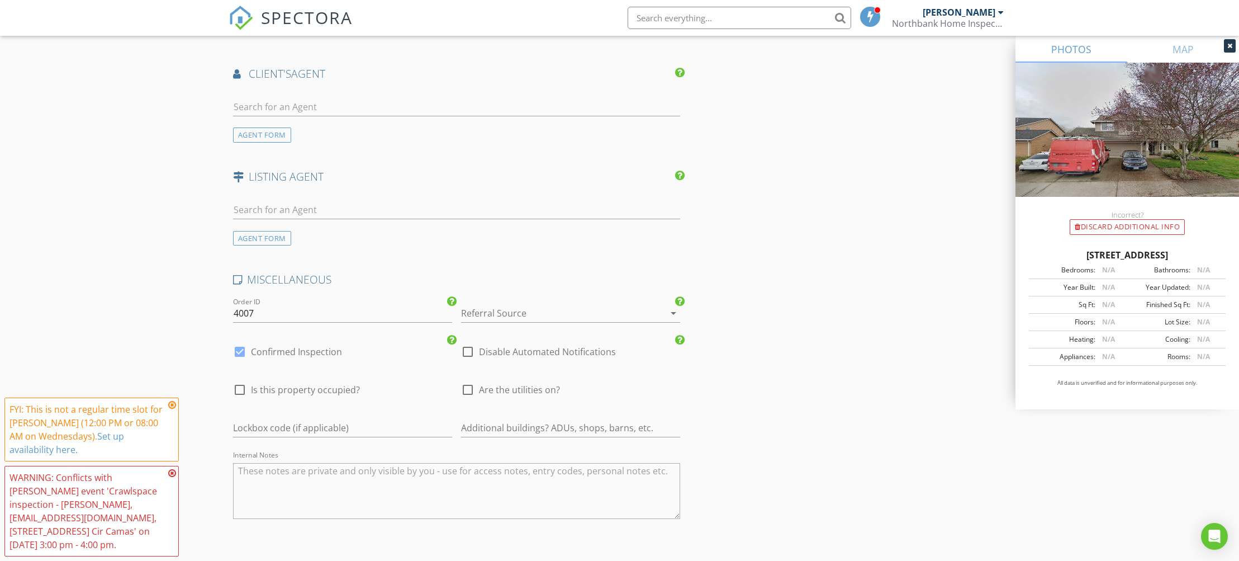
click at [532, 384] on span "Are the utilities on?" at bounding box center [519, 389] width 81 height 11
checkbox input "true"
click at [530, 361] on div "check_box_outline_blank Disable Automated Notifications" at bounding box center [538, 358] width 155 height 27
click at [522, 349] on label "Disable Automated Notifications" at bounding box center [547, 351] width 137 height 11
checkbox input "true"
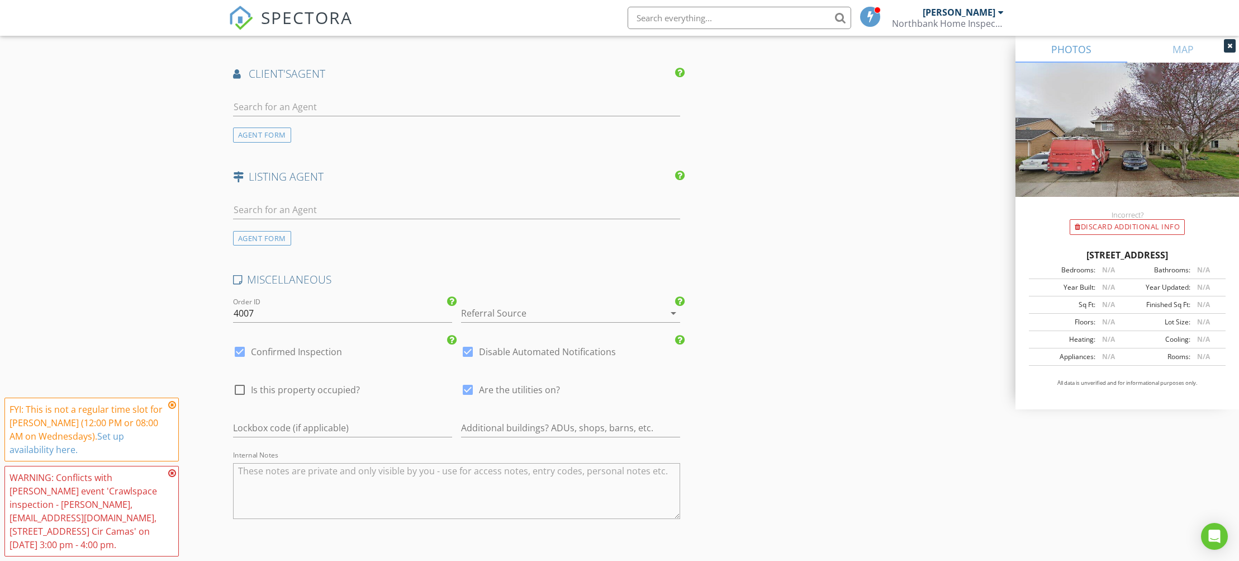
click at [523, 317] on div at bounding box center [555, 313] width 188 height 18
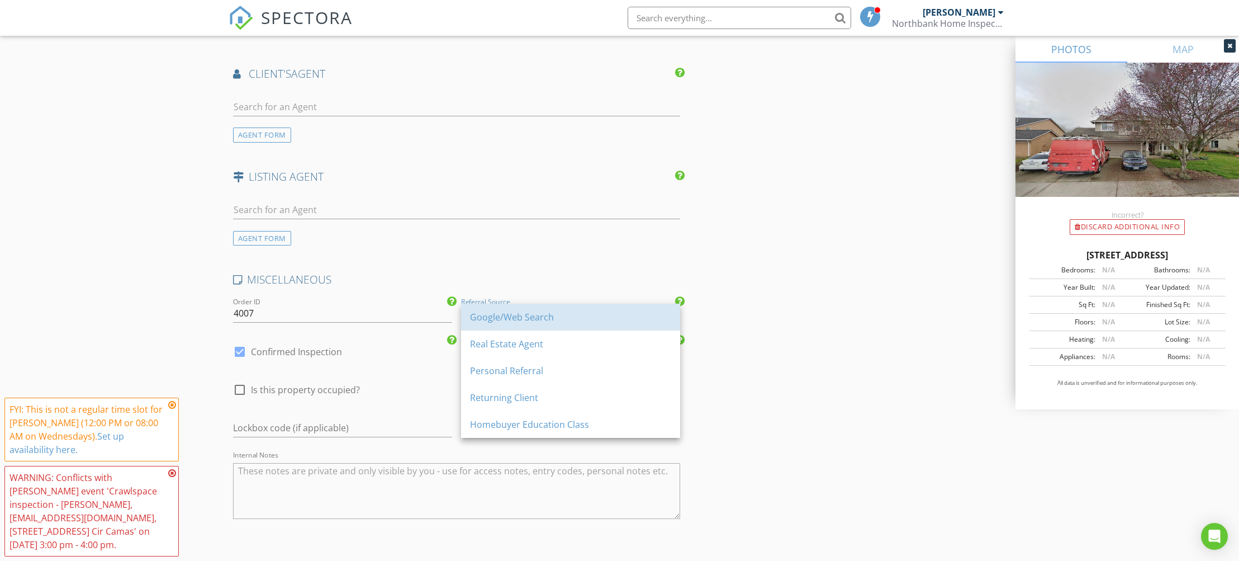
drag, startPoint x: 538, startPoint y: 320, endPoint x: 440, endPoint y: 362, distance: 105.7
click at [538, 321] on div "Google/Web Search" at bounding box center [570, 316] width 201 height 13
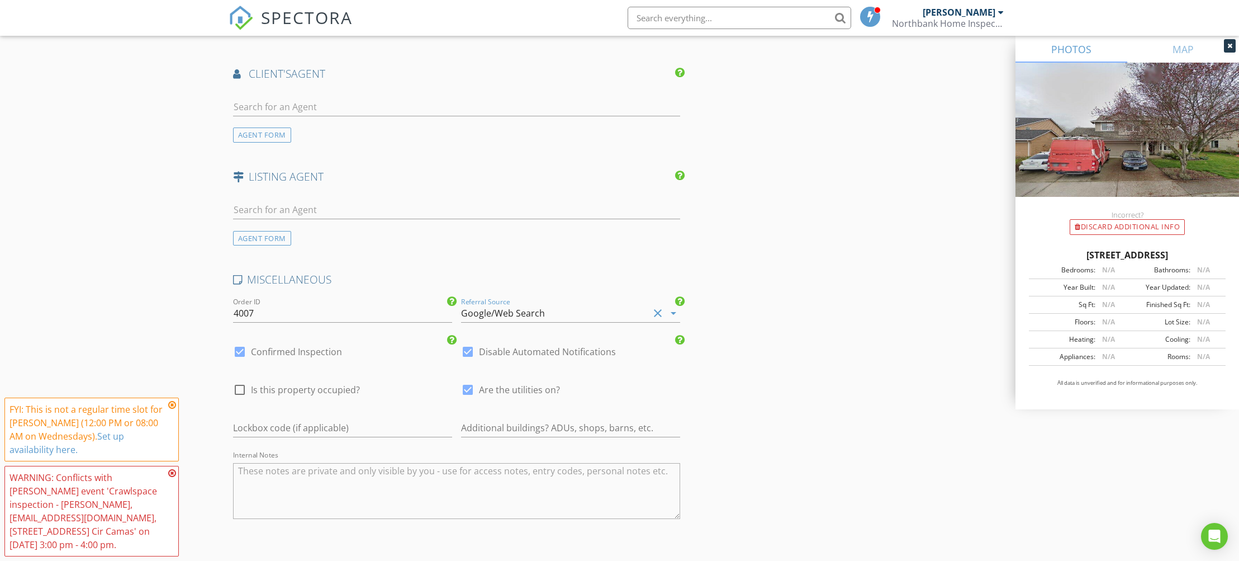
click at [319, 388] on span "Is this property occupied?" at bounding box center [305, 389] width 109 height 11
checkbox input "true"
click at [320, 311] on input "4007" at bounding box center [342, 313] width 219 height 18
type input "4007.Standalone"
click at [352, 509] on textarea "Internal Notes" at bounding box center [457, 491] width 448 height 56
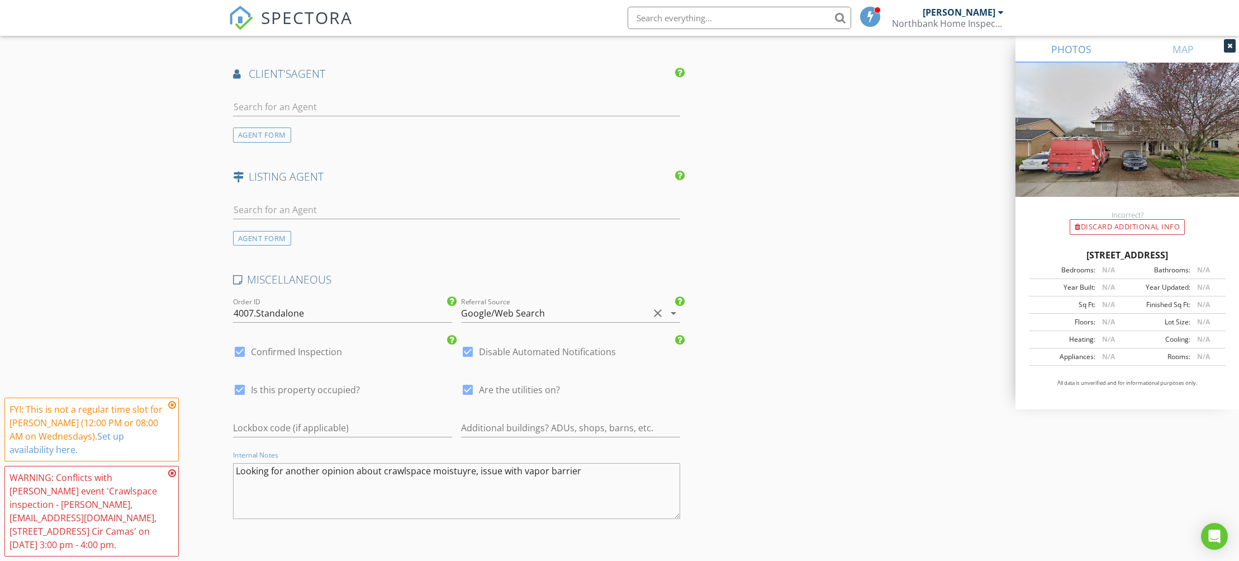
click at [463, 476] on textarea "Looking for another opinion about crawlspace moistuyre, issue with vapor barrier" at bounding box center [457, 491] width 448 height 56
drag, startPoint x: 460, startPoint y: 473, endPoint x: 486, endPoint y: 477, distance: 26.0
click at [460, 473] on textarea "Looking for another opinion about crawlspace moistuyre, issue with vapor barrier" at bounding box center [457, 491] width 448 height 56
click at [637, 472] on textarea "Looking for another opinion about crawlspace moisture, issue with vapor barrier" at bounding box center [457, 491] width 448 height 56
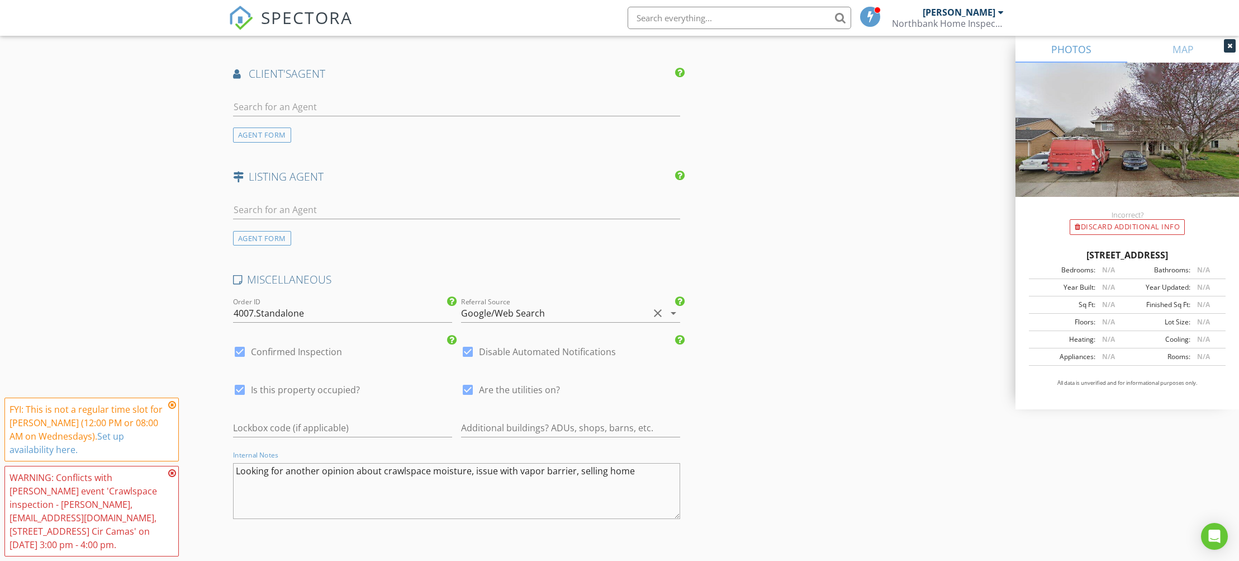
type textarea "Looking for another opinion about crawlspace moisture, issue with vapor barrier…"
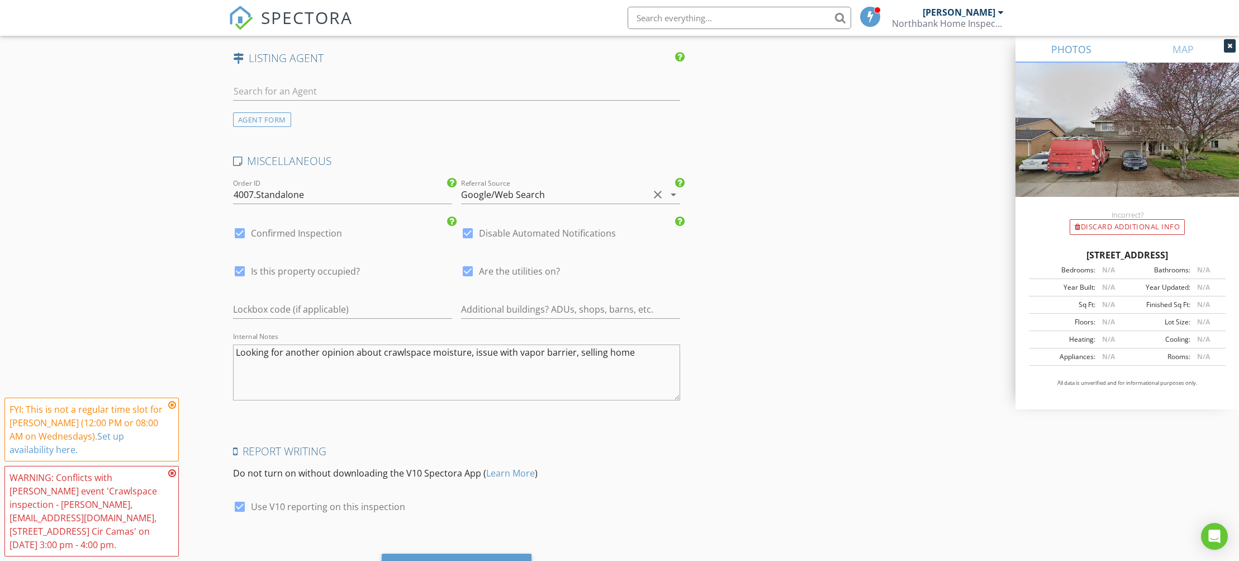
scroll to position [1648, 0]
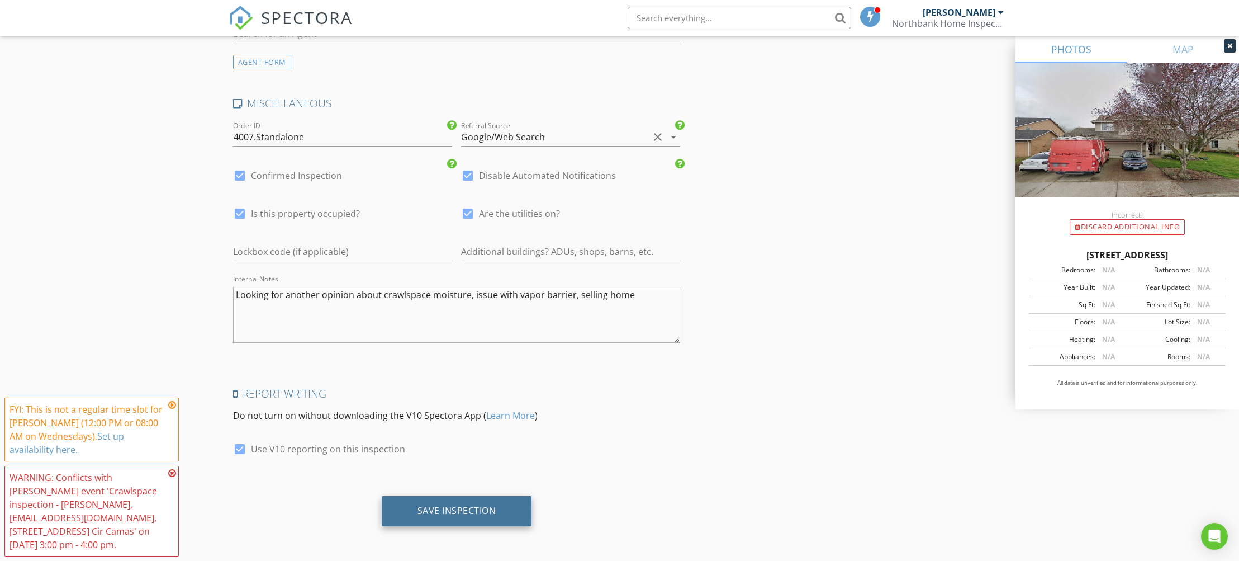
click at [521, 501] on div "Save Inspection" at bounding box center [457, 511] width 150 height 30
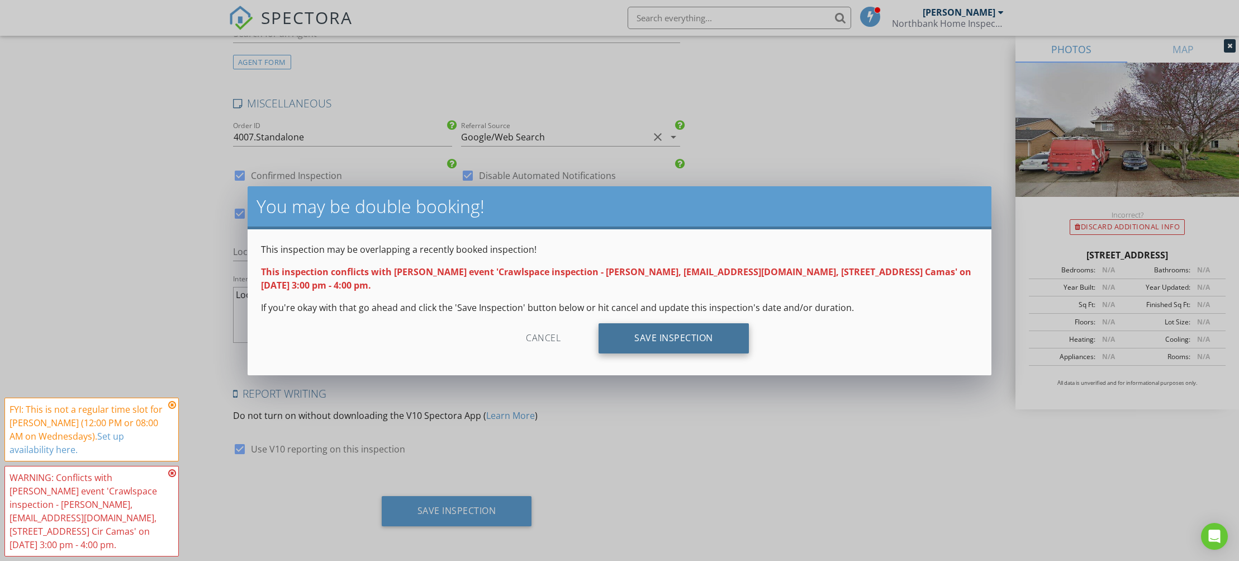
click at [695, 350] on div "Save Inspection" at bounding box center [674, 338] width 150 height 30
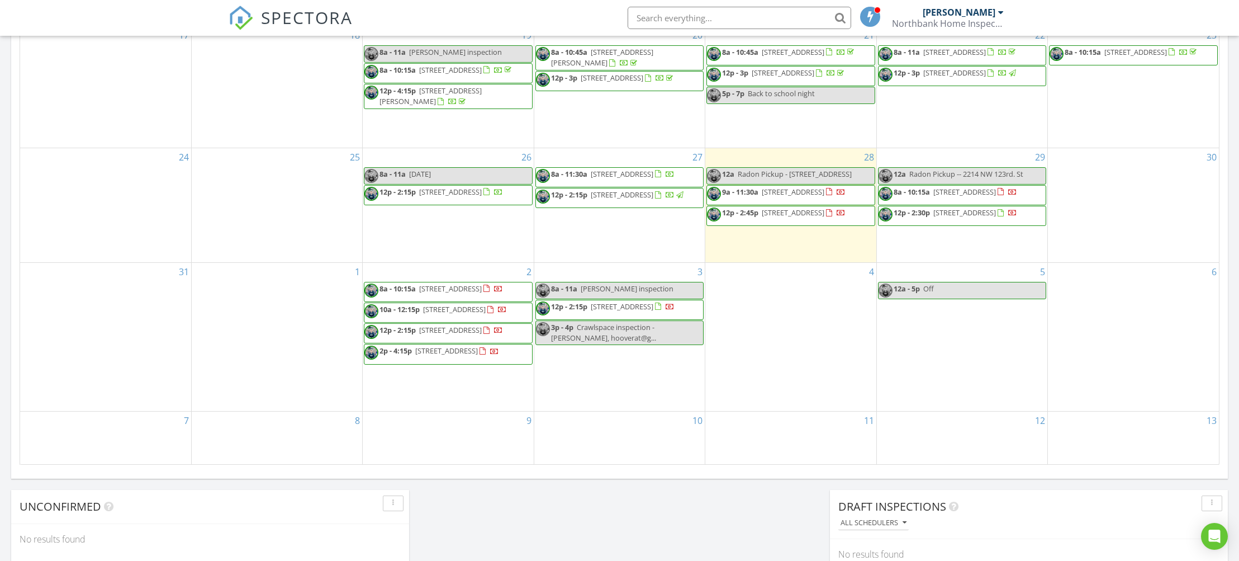
scroll to position [581, 0]
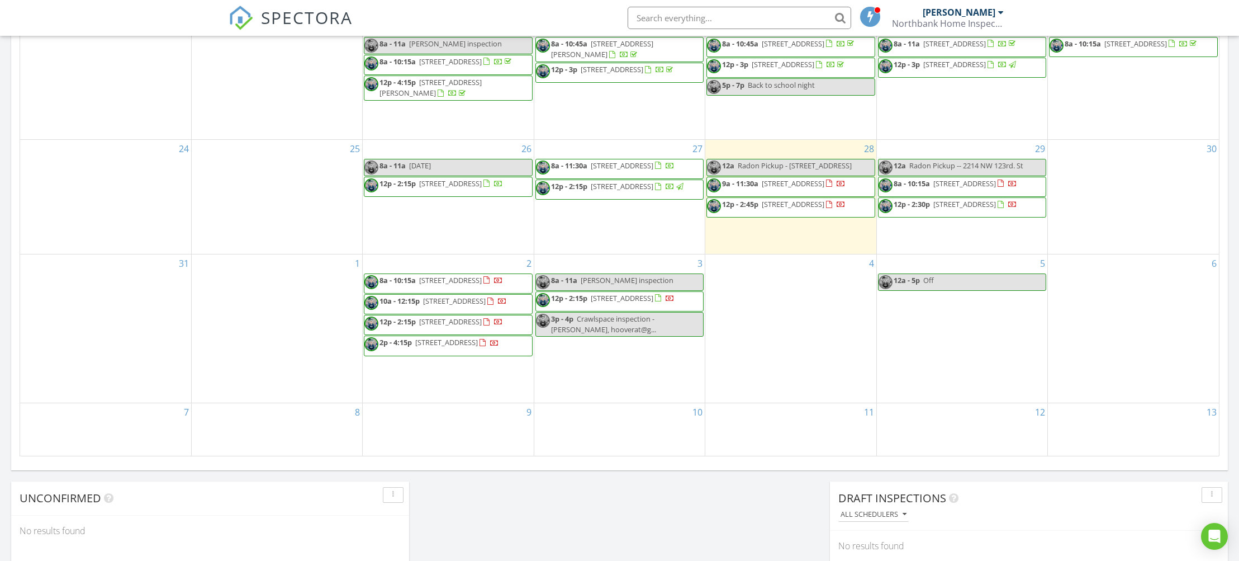
click at [648, 330] on div "3p - 4p Crawlspace inspection - Adam Hoover, hooverat@g..." at bounding box center [619, 324] width 167 height 21
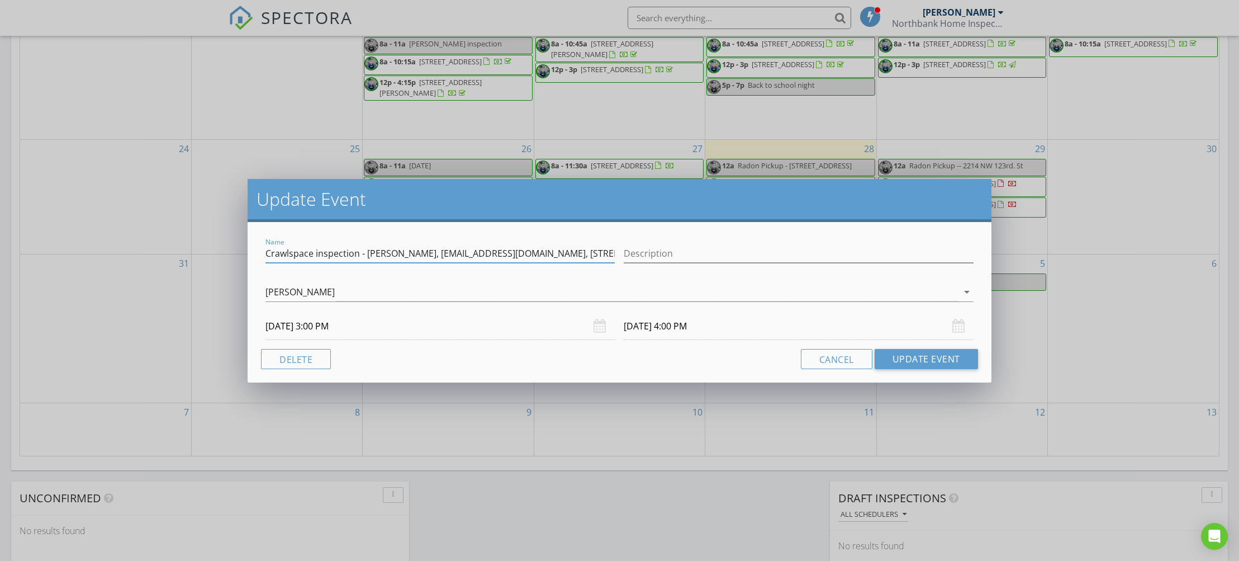
drag, startPoint x: 429, startPoint y: 253, endPoint x: 514, endPoint y: 254, distance: 85.0
click at [514, 254] on input "Crawlspace inspection - Adam Hoover, hooverat@gmail.com, 19316 SE 9th Cir Camas" at bounding box center [439, 253] width 349 height 18
drag, startPoint x: 521, startPoint y: 254, endPoint x: 588, endPoint y: 254, distance: 67.1
click at [588, 254] on input "Crawlspace inspection - Adam Hoover, hooverat@gmail.com, 19316 SE 9th Cir Camas" at bounding box center [439, 253] width 349 height 18
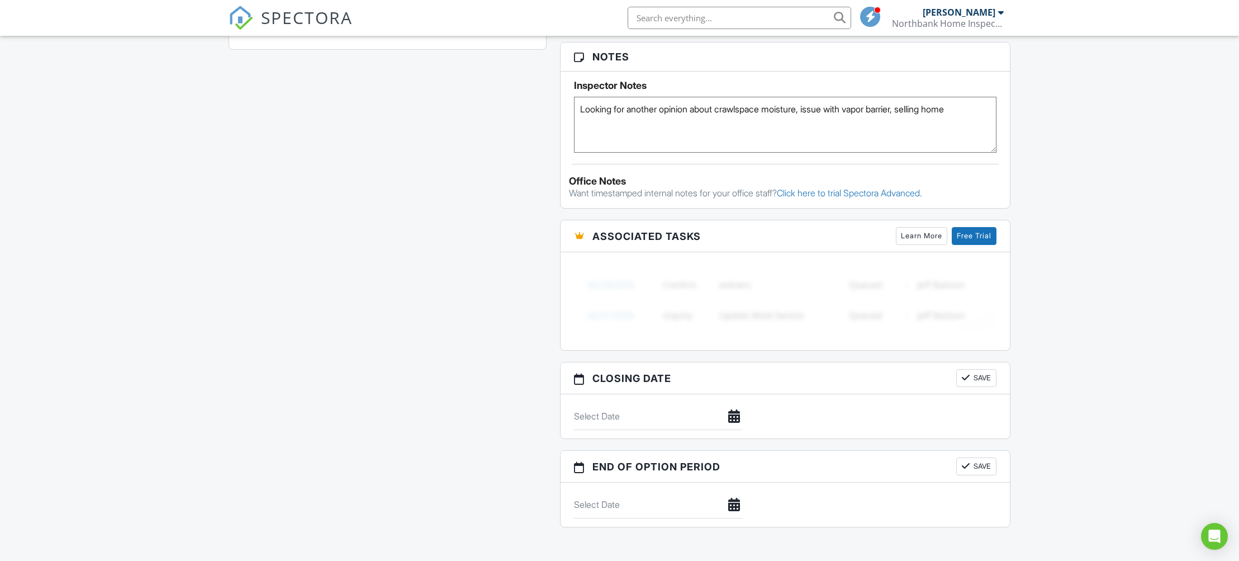
scroll to position [1136, 0]
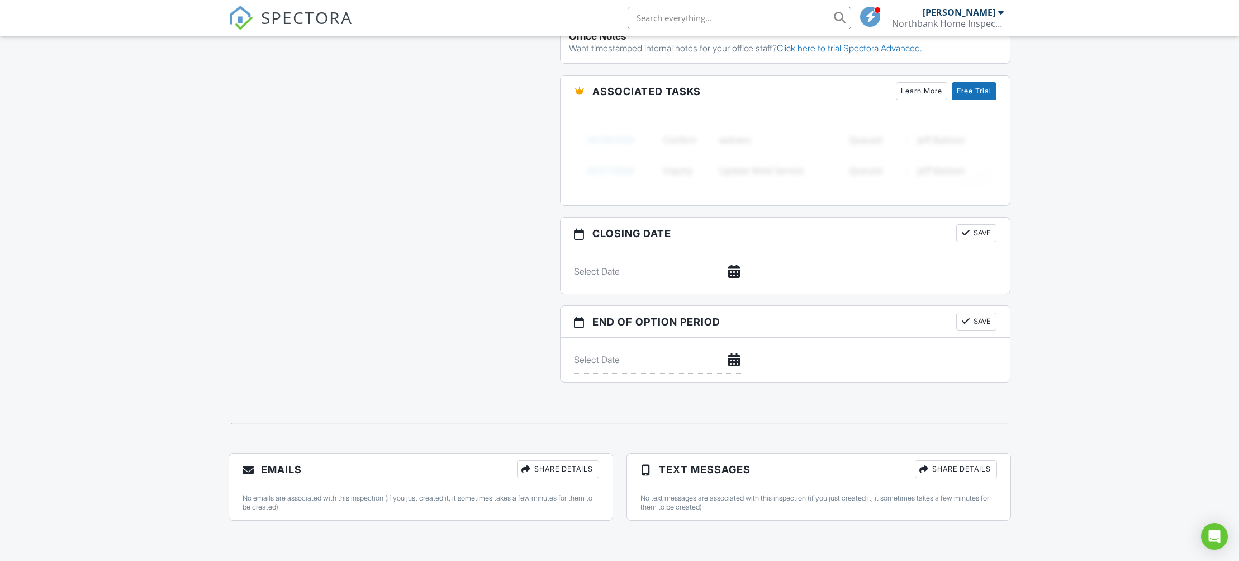
click at [564, 467] on div "Share Details" at bounding box center [558, 469] width 82 height 18
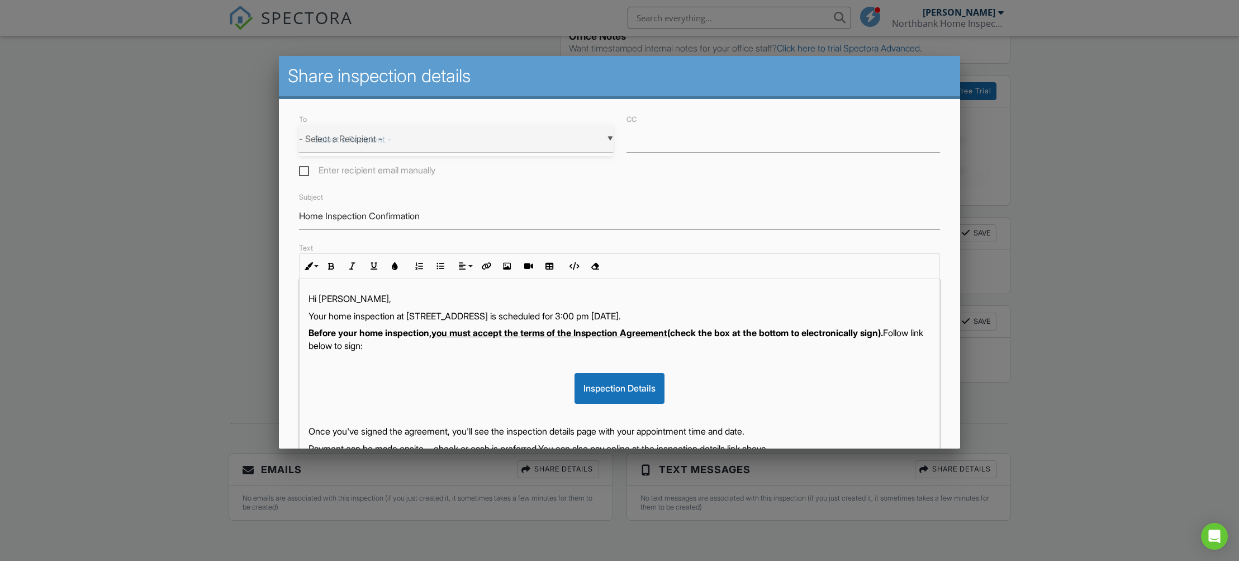
click at [320, 146] on div "▼ - Select a Recipient - - Select a Recipient - Adam Hoover (Client) - Select a…" at bounding box center [456, 138] width 314 height 27
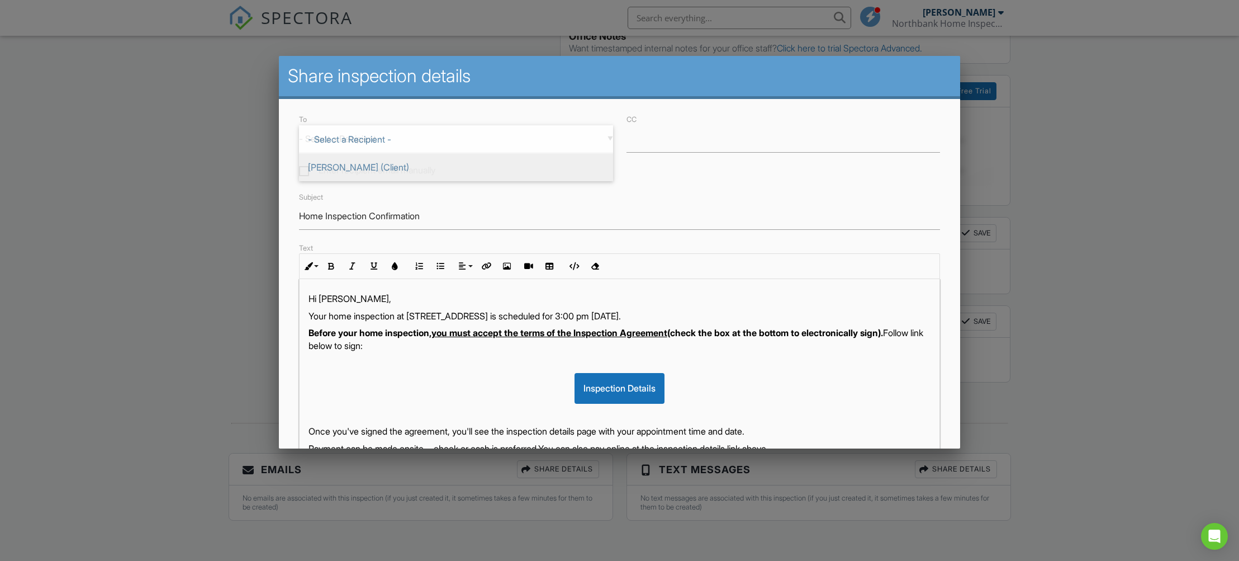
click at [327, 169] on span "[PERSON_NAME] (Client)" at bounding box center [456, 167] width 314 height 28
type input "[PERSON_NAME] (Client)"
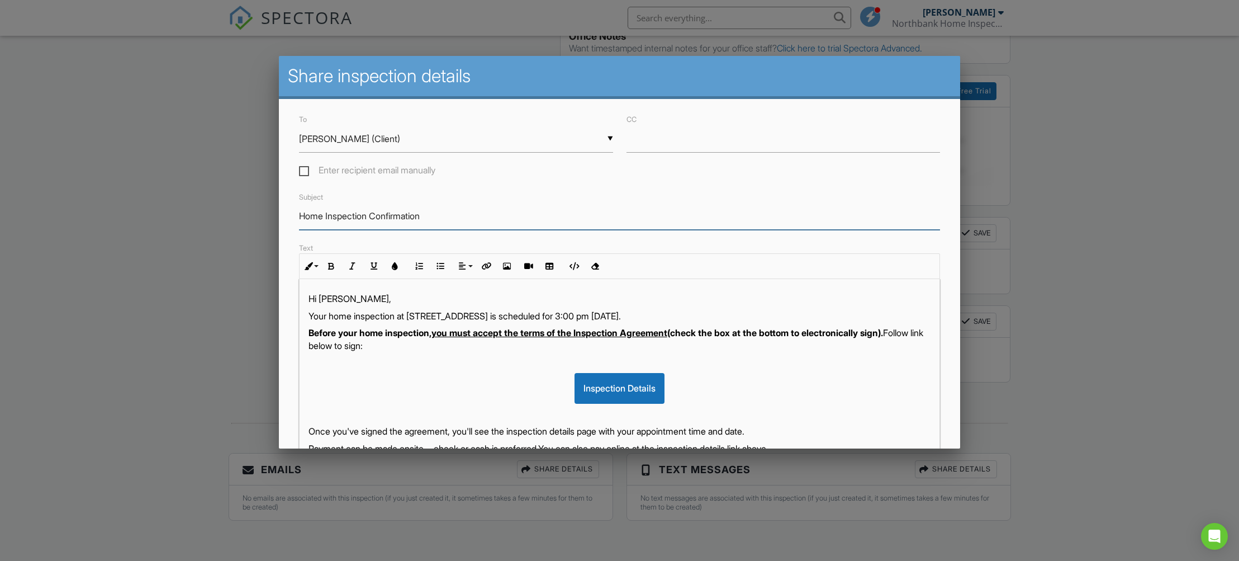
drag, startPoint x: 324, startPoint y: 217, endPoint x: 287, endPoint y: 215, distance: 37.5
click at [287, 215] on div "To ▼ Adam Hoover (Client) - Select a Recipient - Adam Hoover (Client) - Select …" at bounding box center [619, 365] width 681 height 533
type input "Crawlspace Inspection Confirmation"
click at [348, 317] on p "Your home inspection at 19316 SE 9th Cir, Camas, WA 98607 is scheduled for 3:00…" at bounding box center [619, 316] width 622 height 12
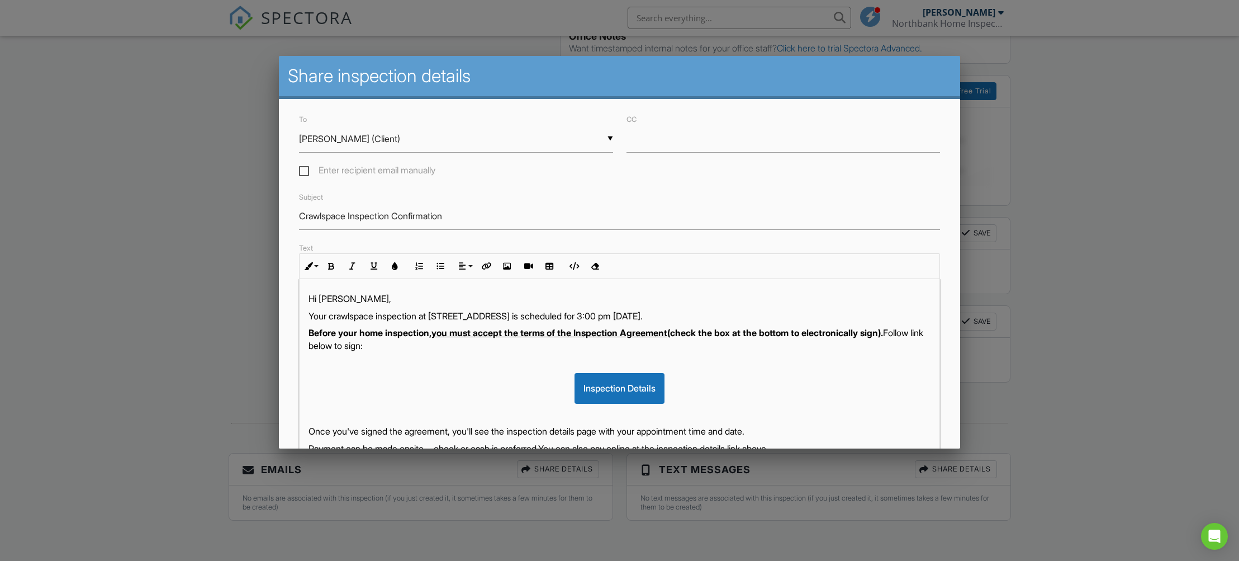
click at [380, 330] on strong "Before your home inspection, you must accept the terms of the Inspection Agreem…" at bounding box center [595, 332] width 574 height 11
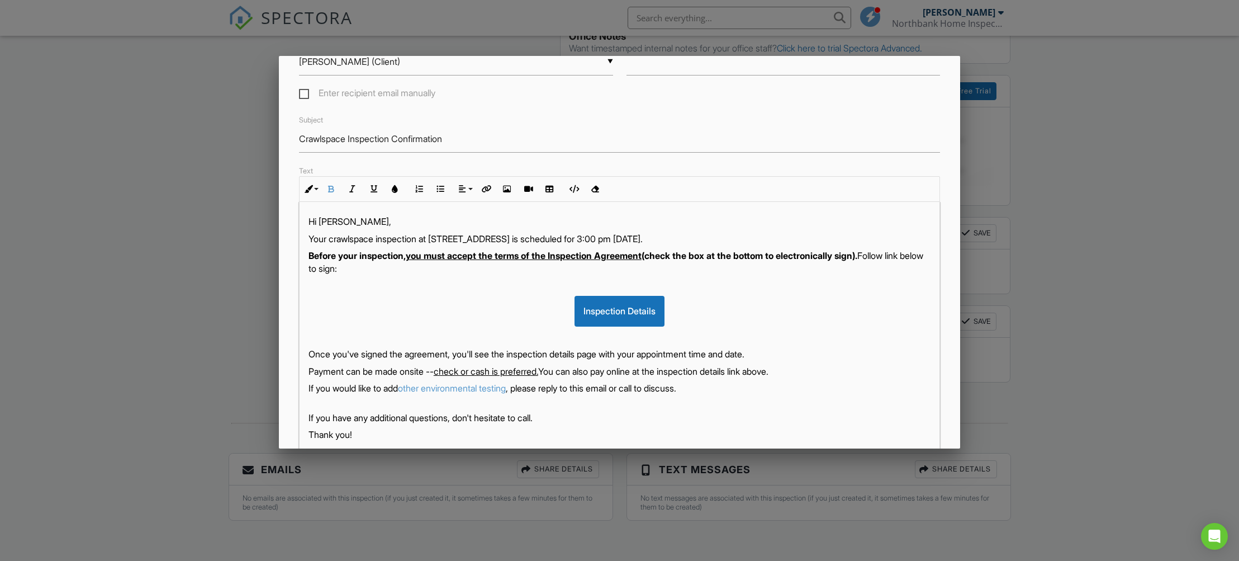
scroll to position [183, 0]
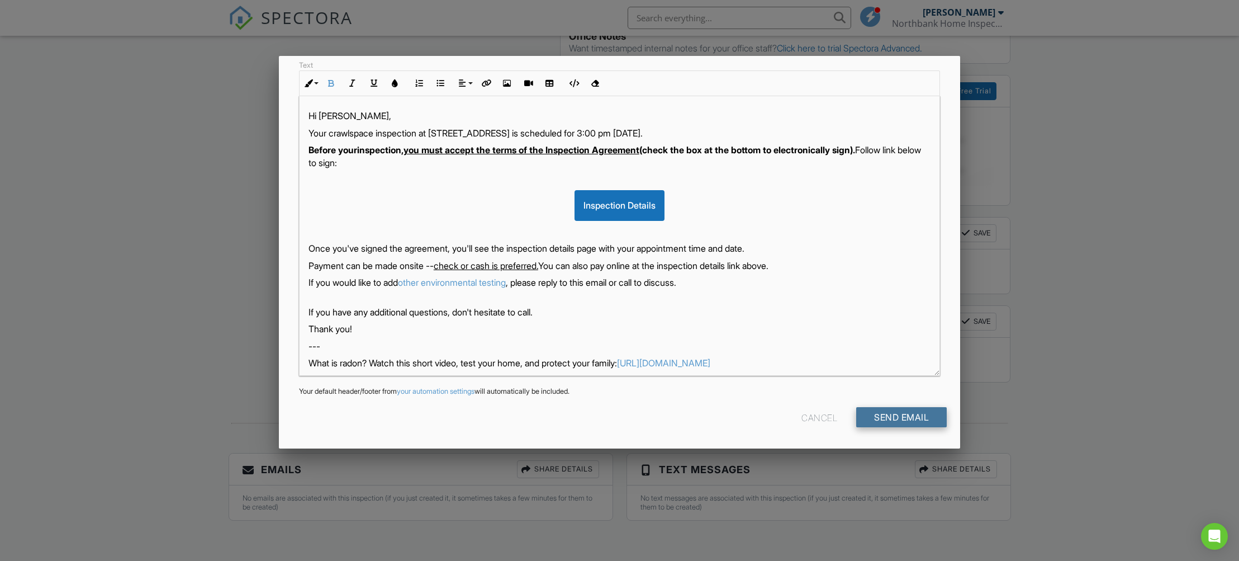
click at [902, 412] on input "Send Email" at bounding box center [901, 417] width 91 height 20
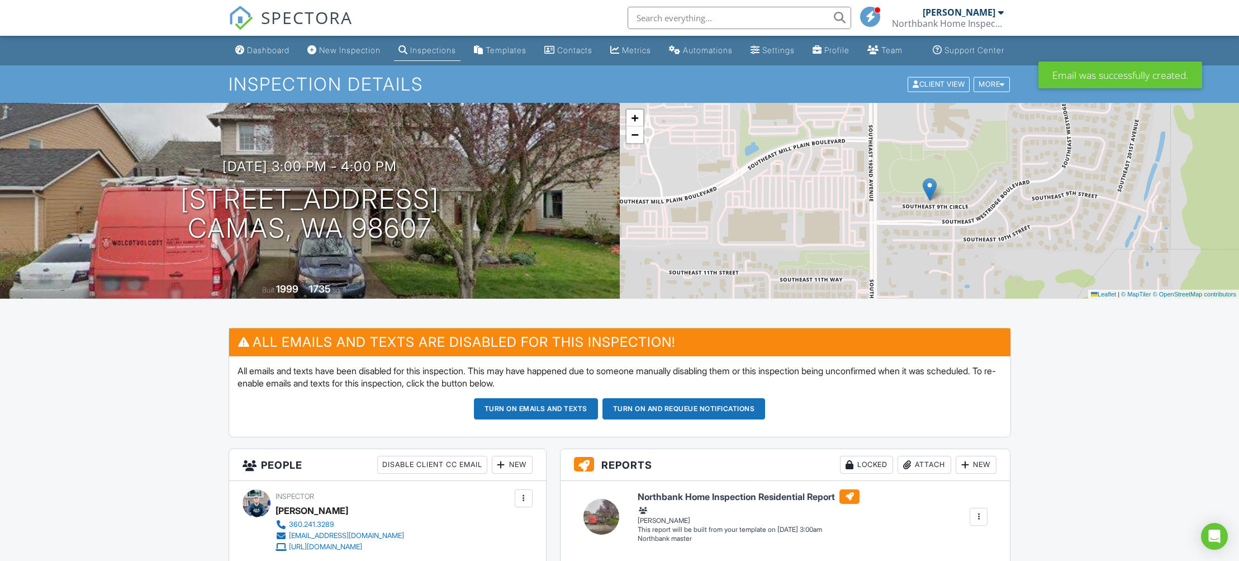
click at [263, 23] on span "SPECTORA" at bounding box center [307, 17] width 92 height 23
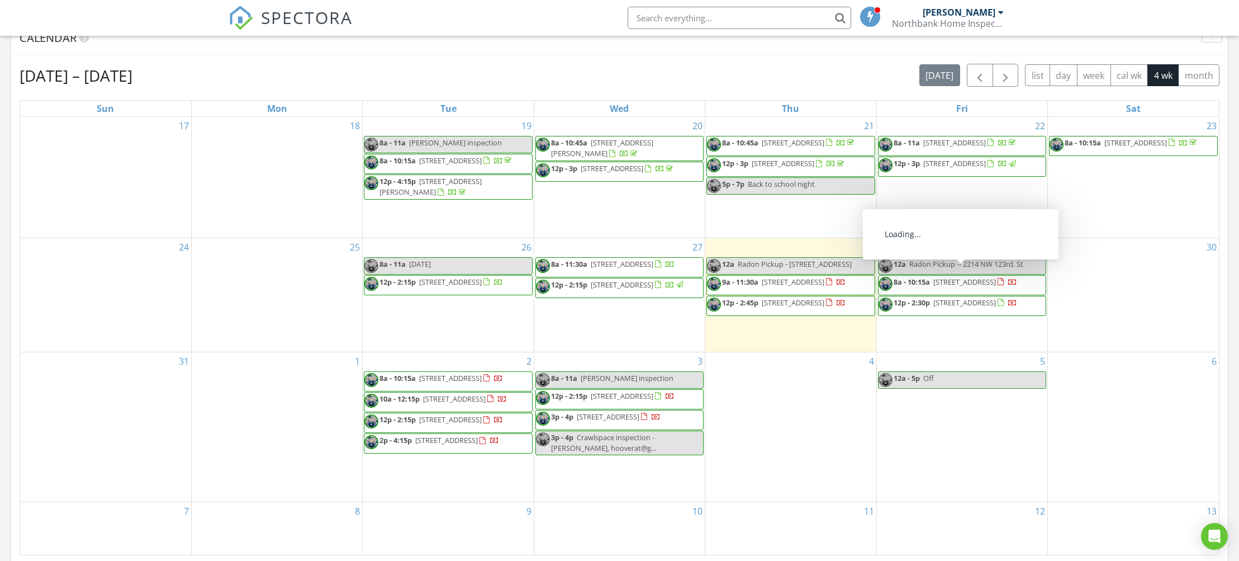
scroll to position [479, 0]
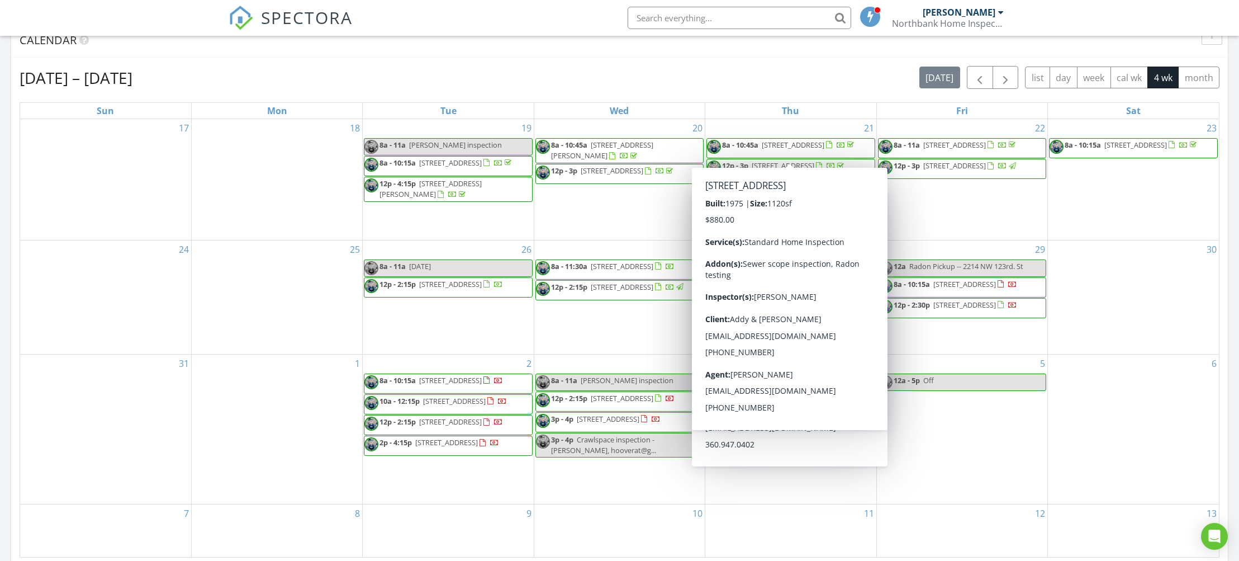
click at [754, 151] on span "8a - 10:45a [STREET_ADDRESS]" at bounding box center [781, 148] width 149 height 17
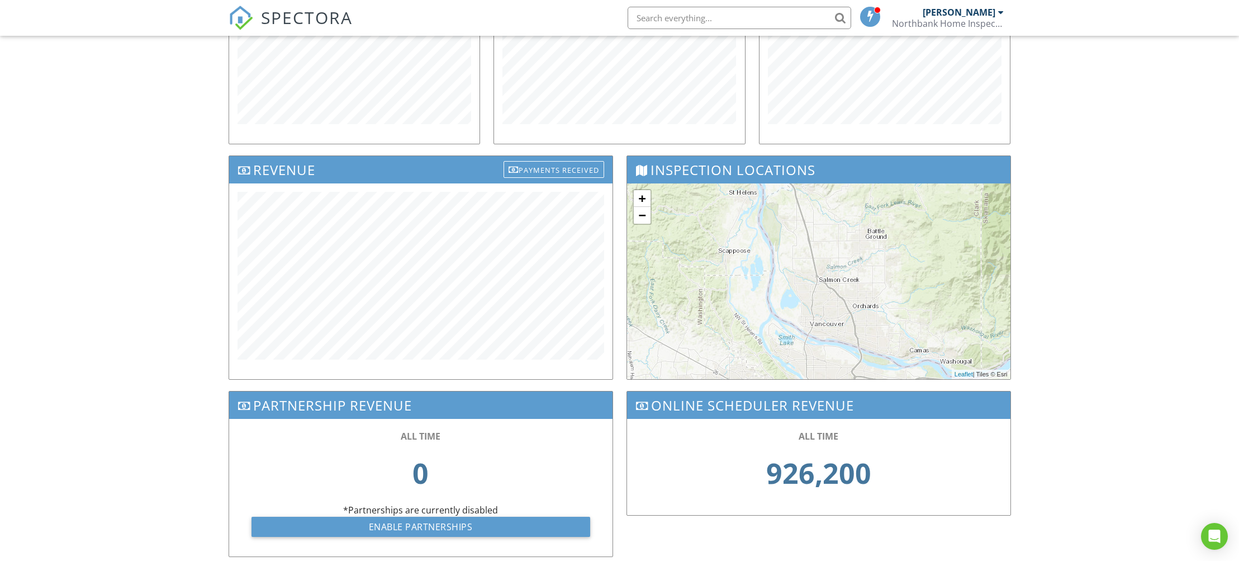
scroll to position [272, 0]
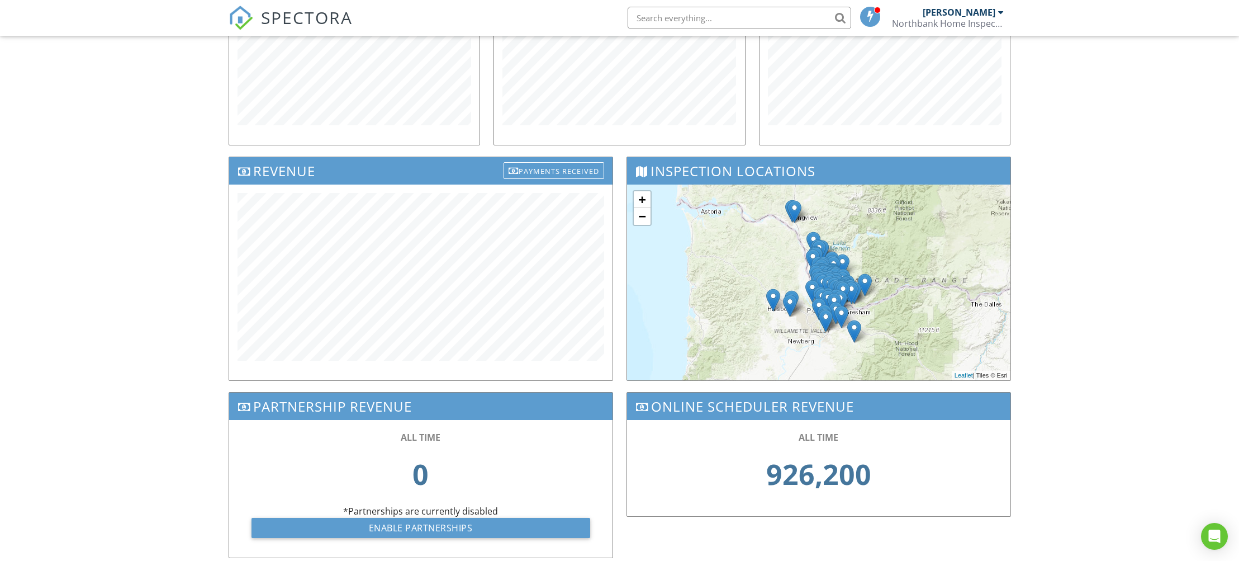
click at [248, 0] on html "SPECTORA Will [PERSON_NAME] Northbank Home Inspection Role: Inspector Change Ro…" at bounding box center [619, 163] width 1239 height 870
click at [678, 23] on input "text" at bounding box center [740, 18] width 224 height 22
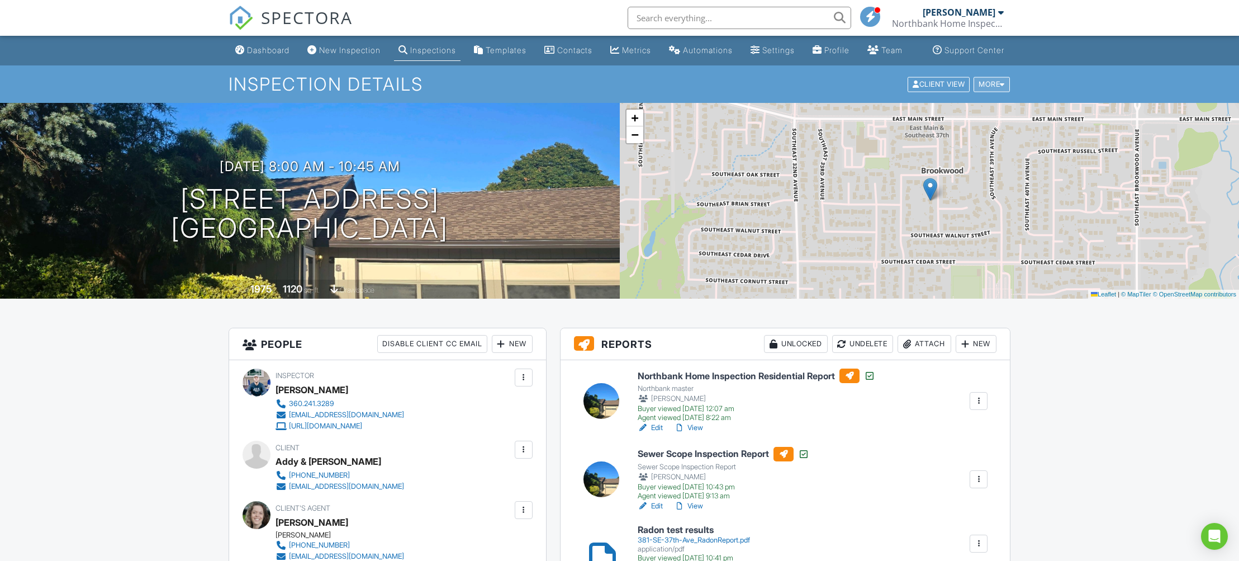
click at [987, 92] on div "More" at bounding box center [991, 84] width 36 height 15
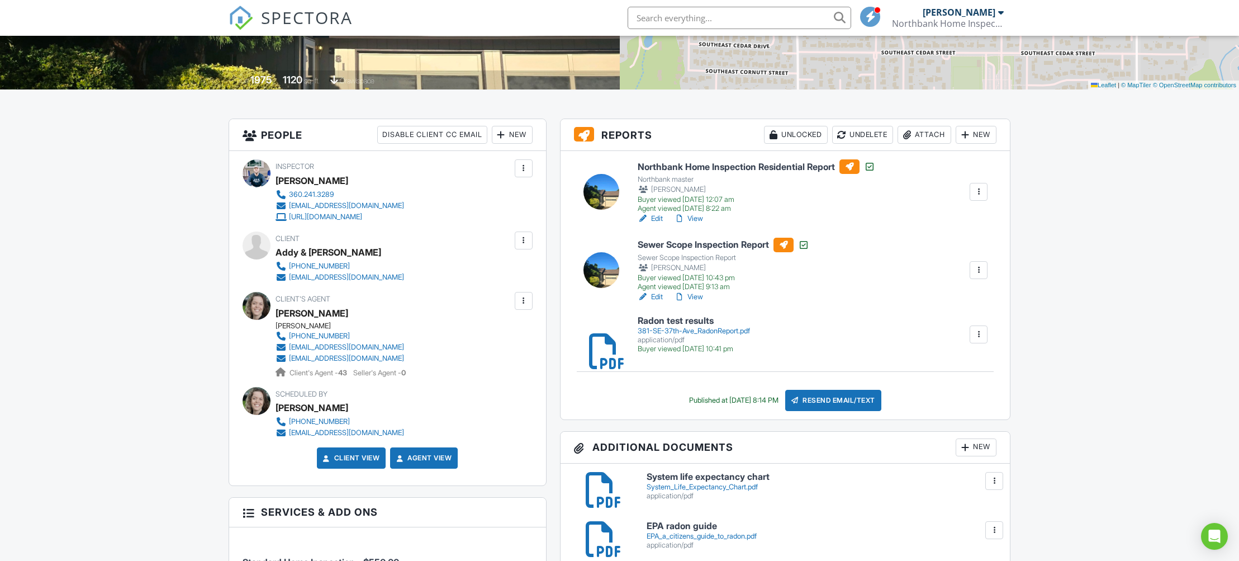
scroll to position [207, 0]
